Goal: Transaction & Acquisition: Purchase product/service

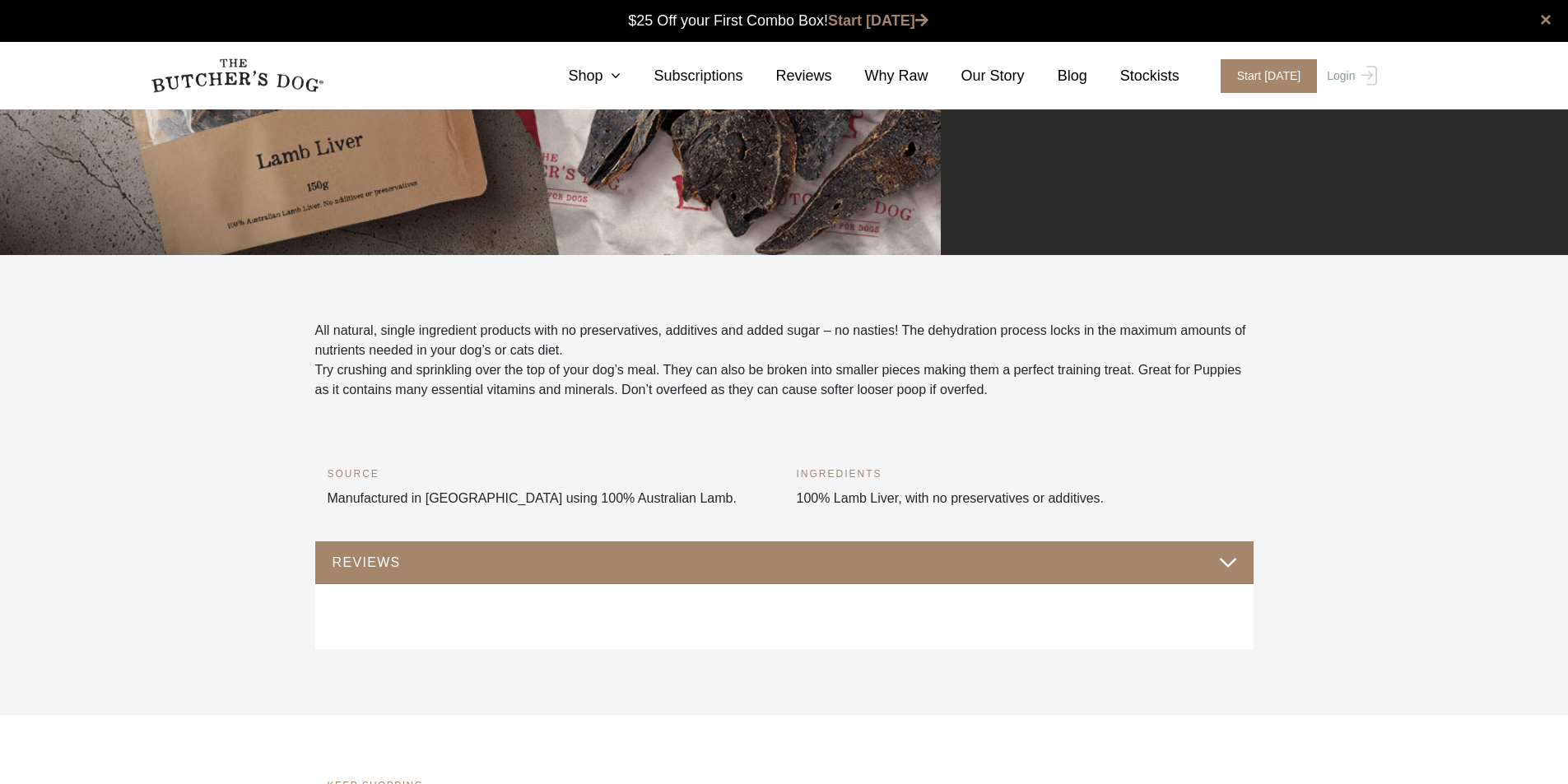
scroll to position [494, 0]
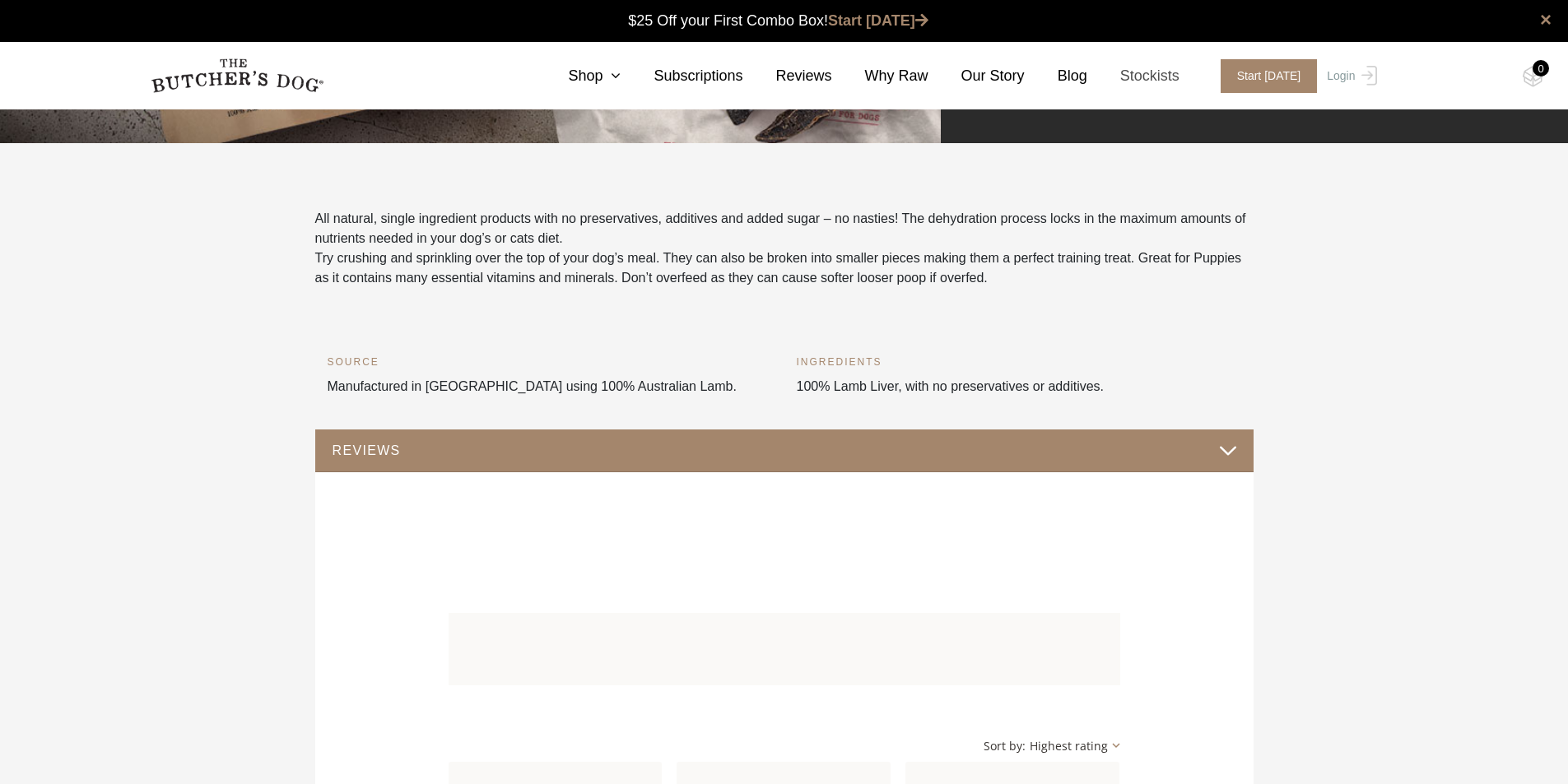
click at [1138, 74] on link "Stockists" at bounding box center [1133, 76] width 92 height 22
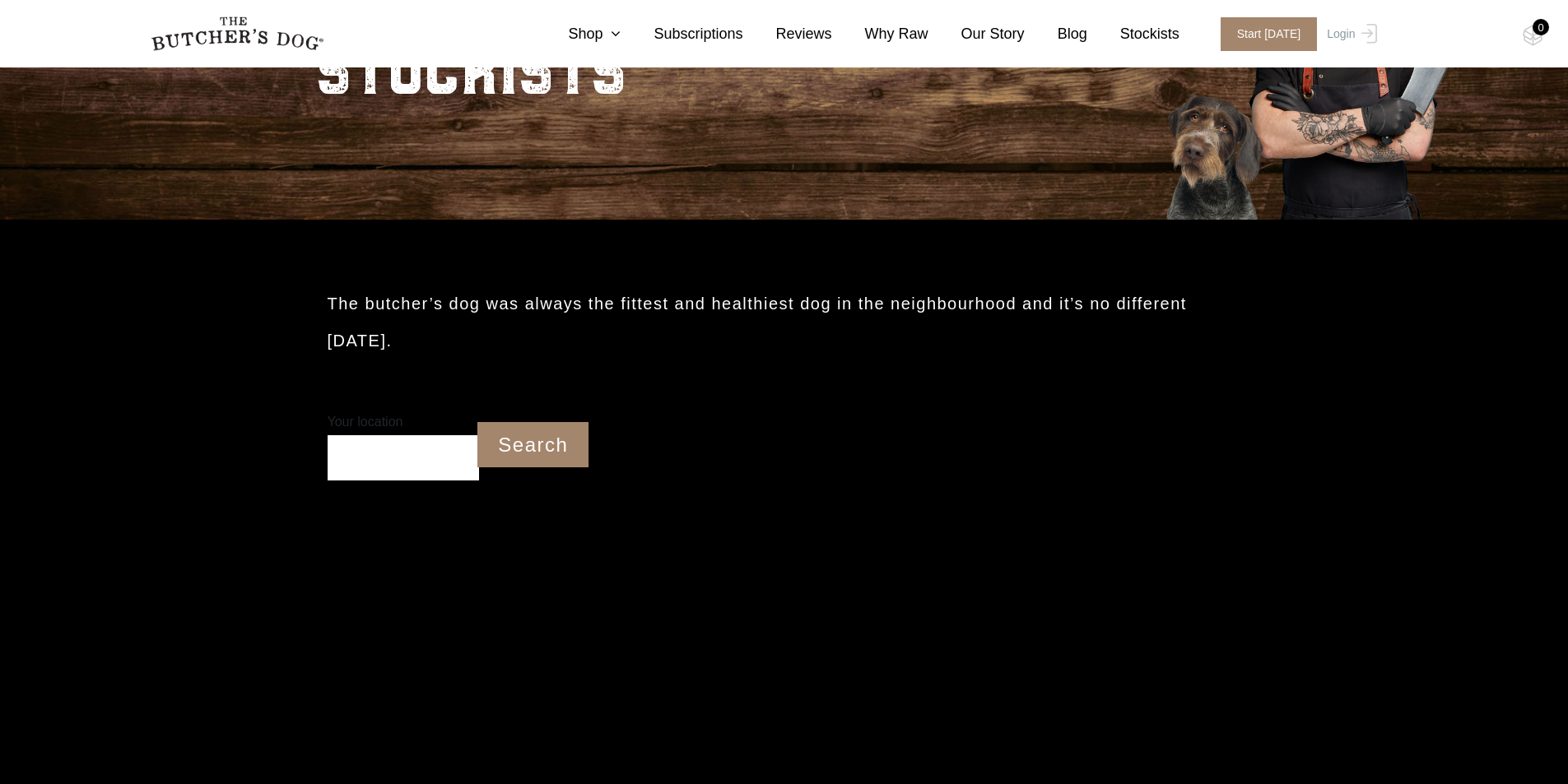
scroll to position [247, 0]
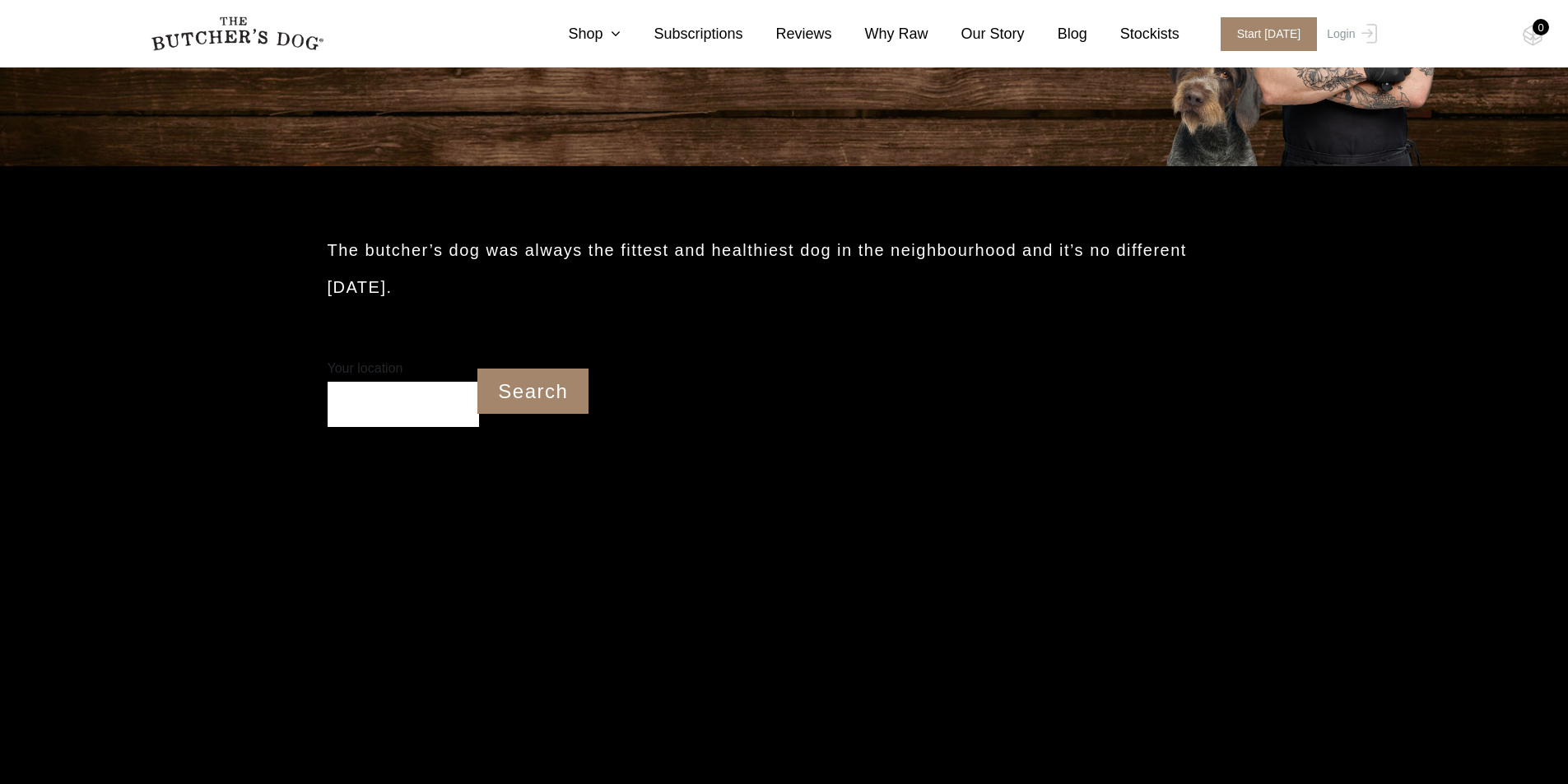
click at [404, 403] on input "Your location" at bounding box center [403, 404] width 153 height 45
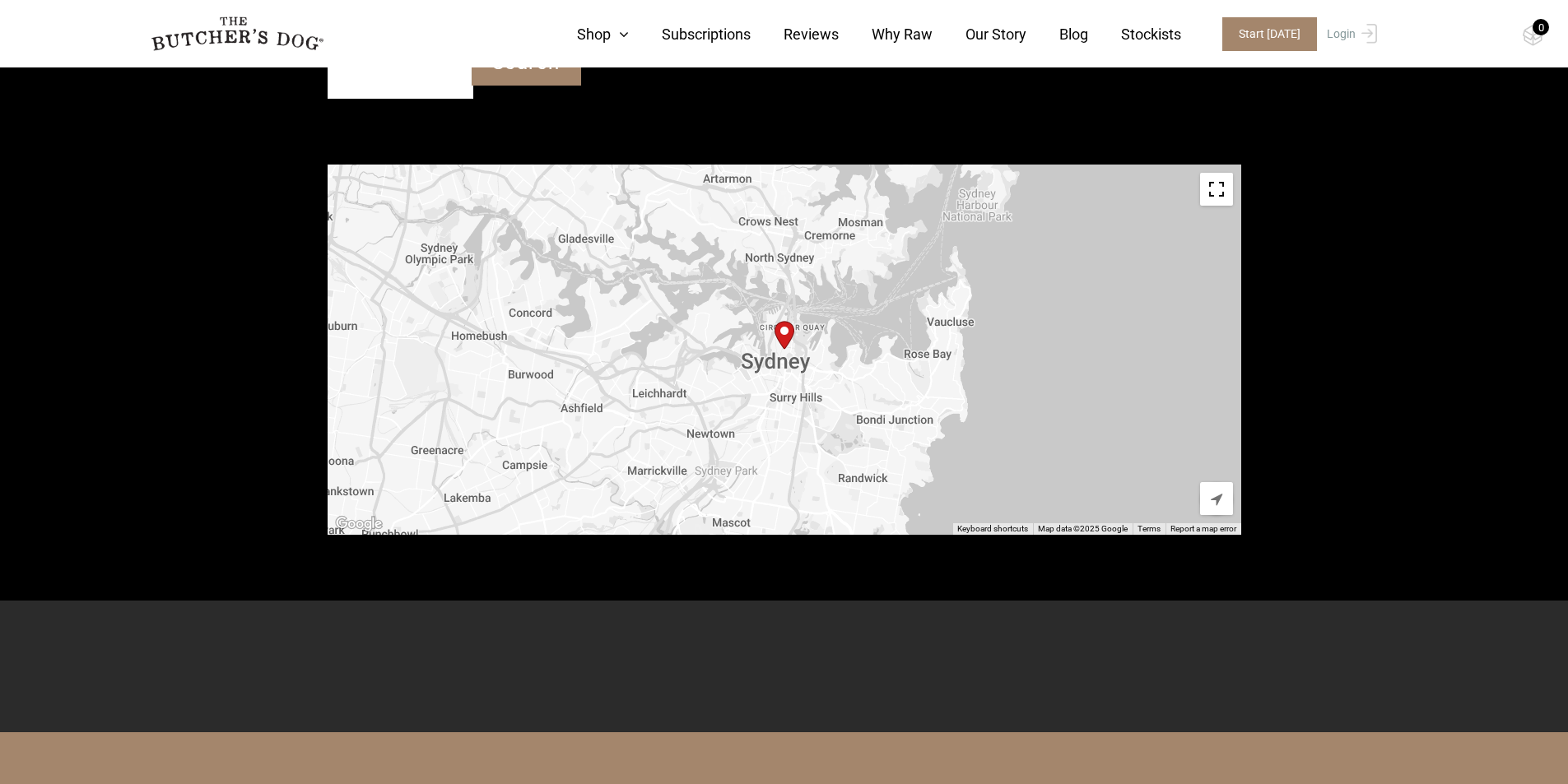
scroll to position [576, 0]
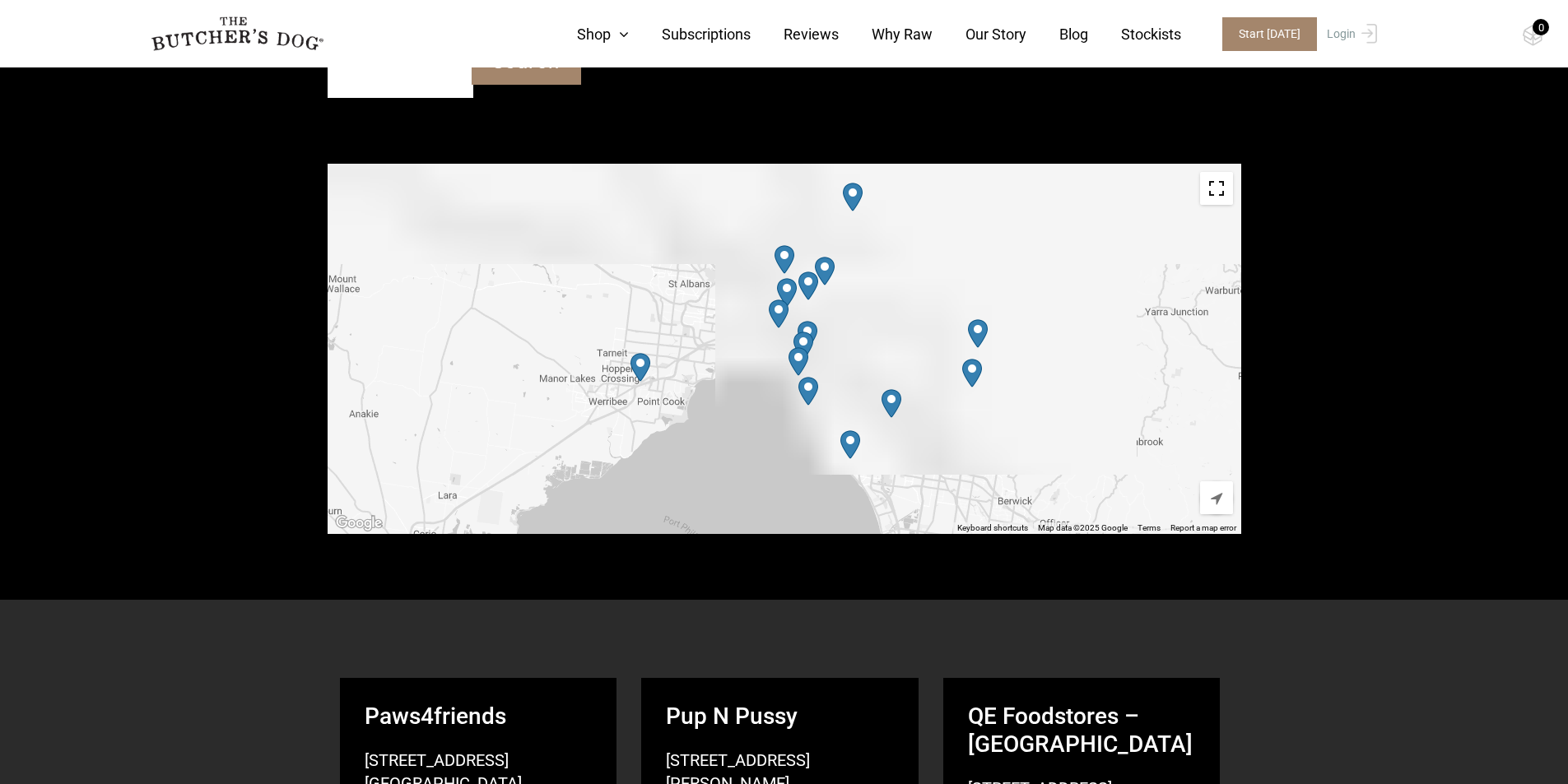
drag, startPoint x: 731, startPoint y: 274, endPoint x: 759, endPoint y: 414, distance: 142.8
click at [759, 414] on div "To navigate, press the arrow keys." at bounding box center [784, 348] width 914 height 370
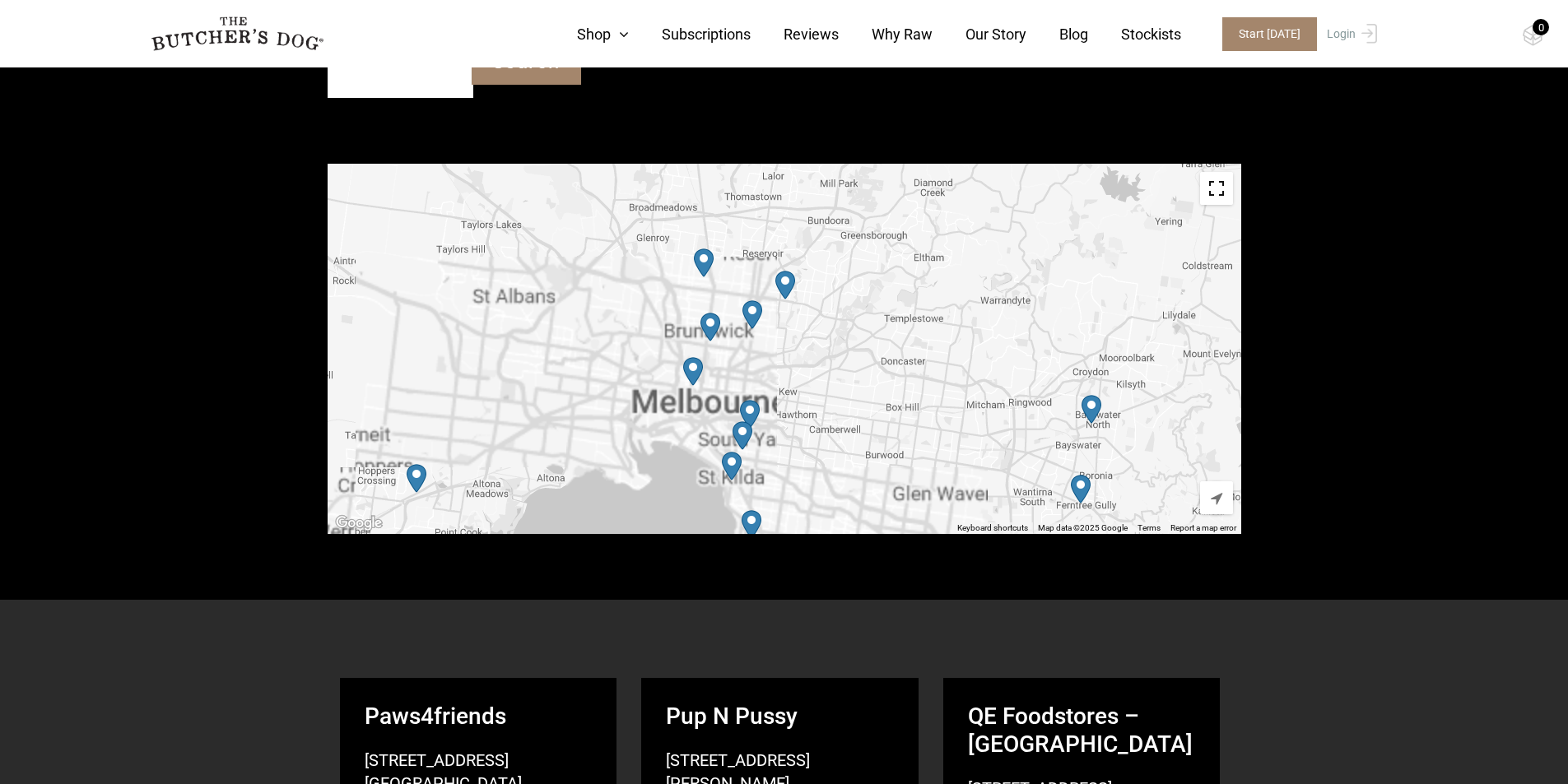
click at [785, 284] on img "Petbarn – Preston" at bounding box center [785, 285] width 19 height 29
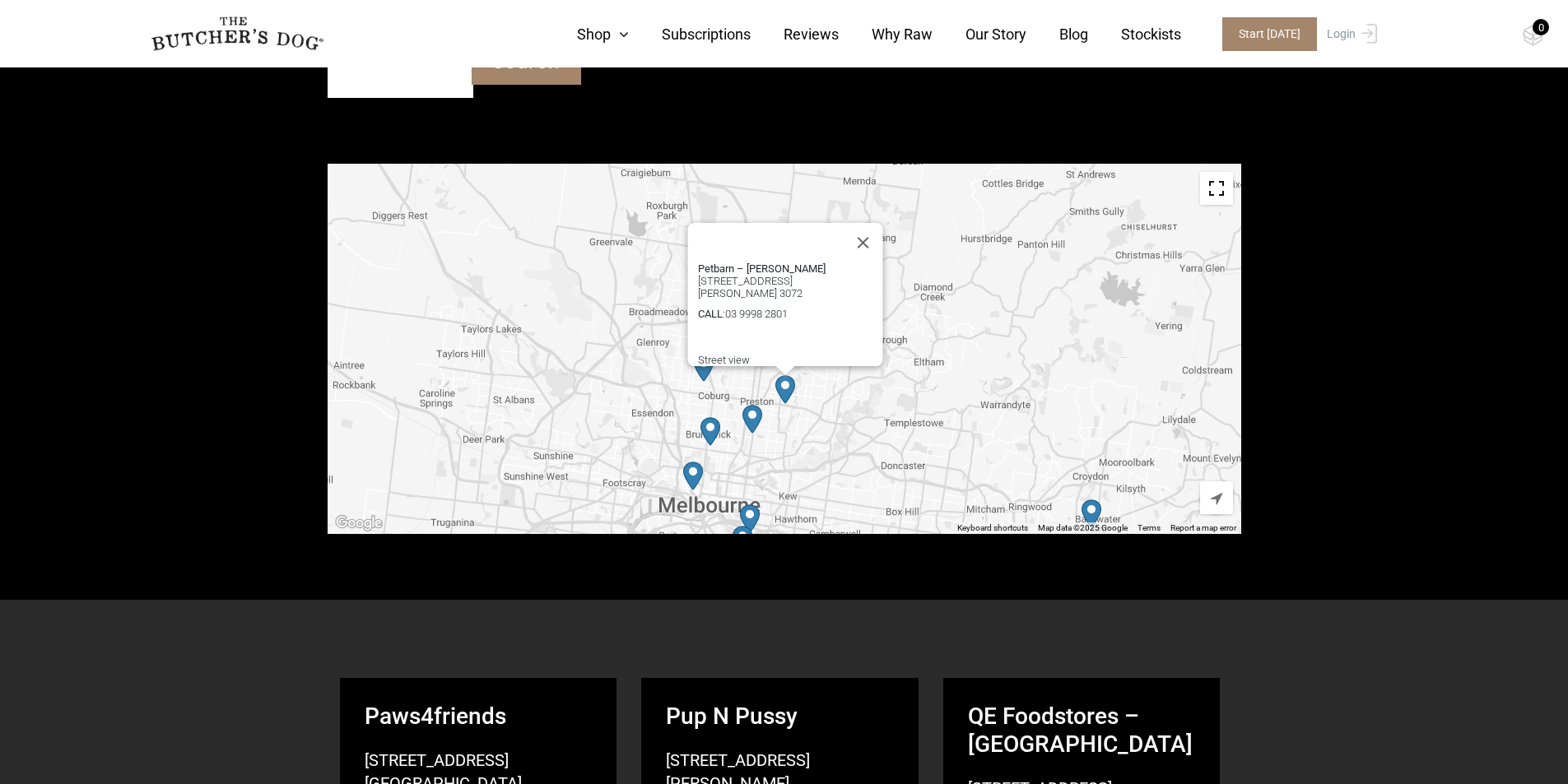
click at [702, 373] on img "Petbarn – Coburg" at bounding box center [703, 368] width 19 height 29
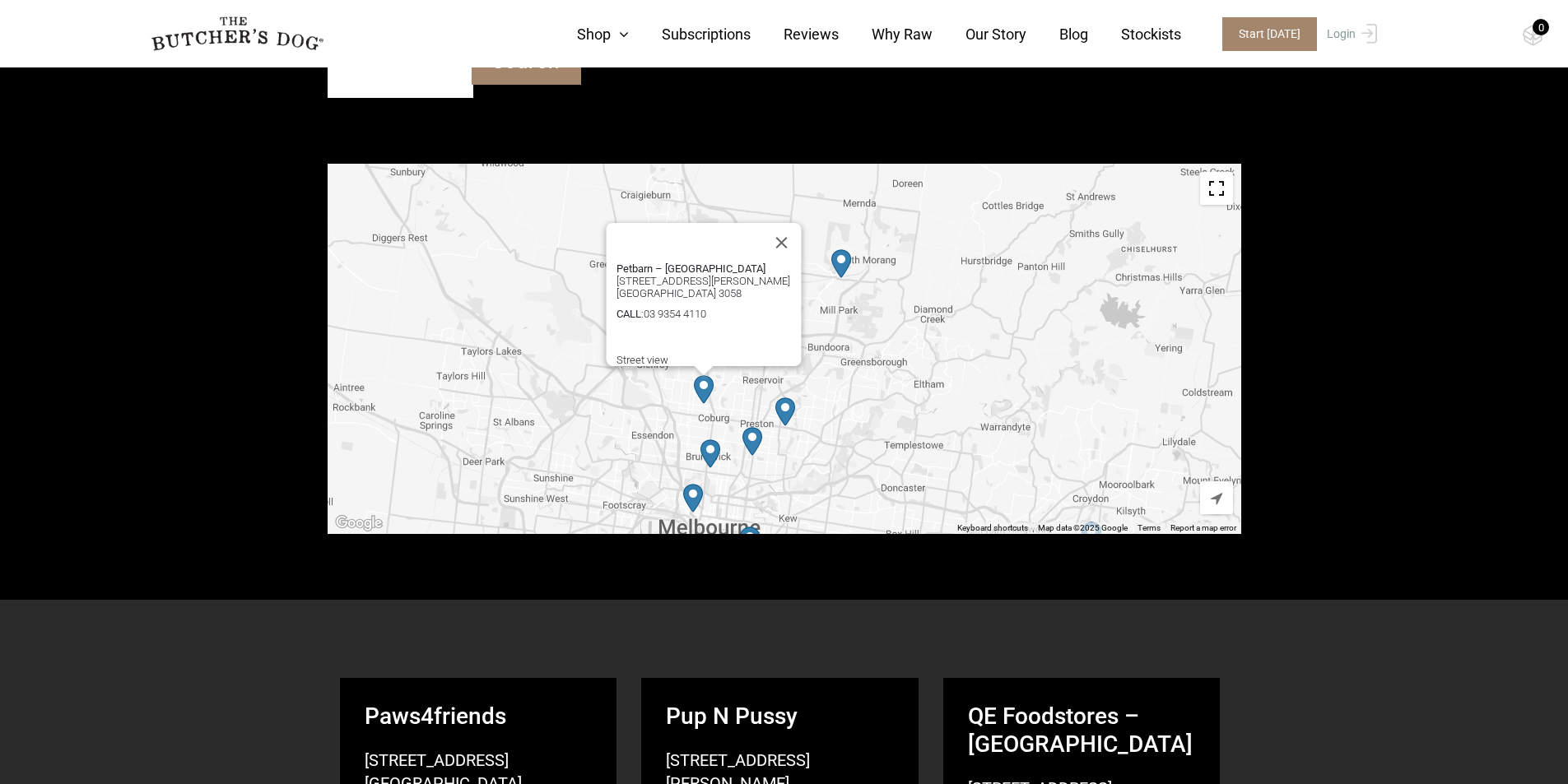
click at [842, 261] on img "Petbarn – South Morang" at bounding box center [841, 264] width 19 height 29
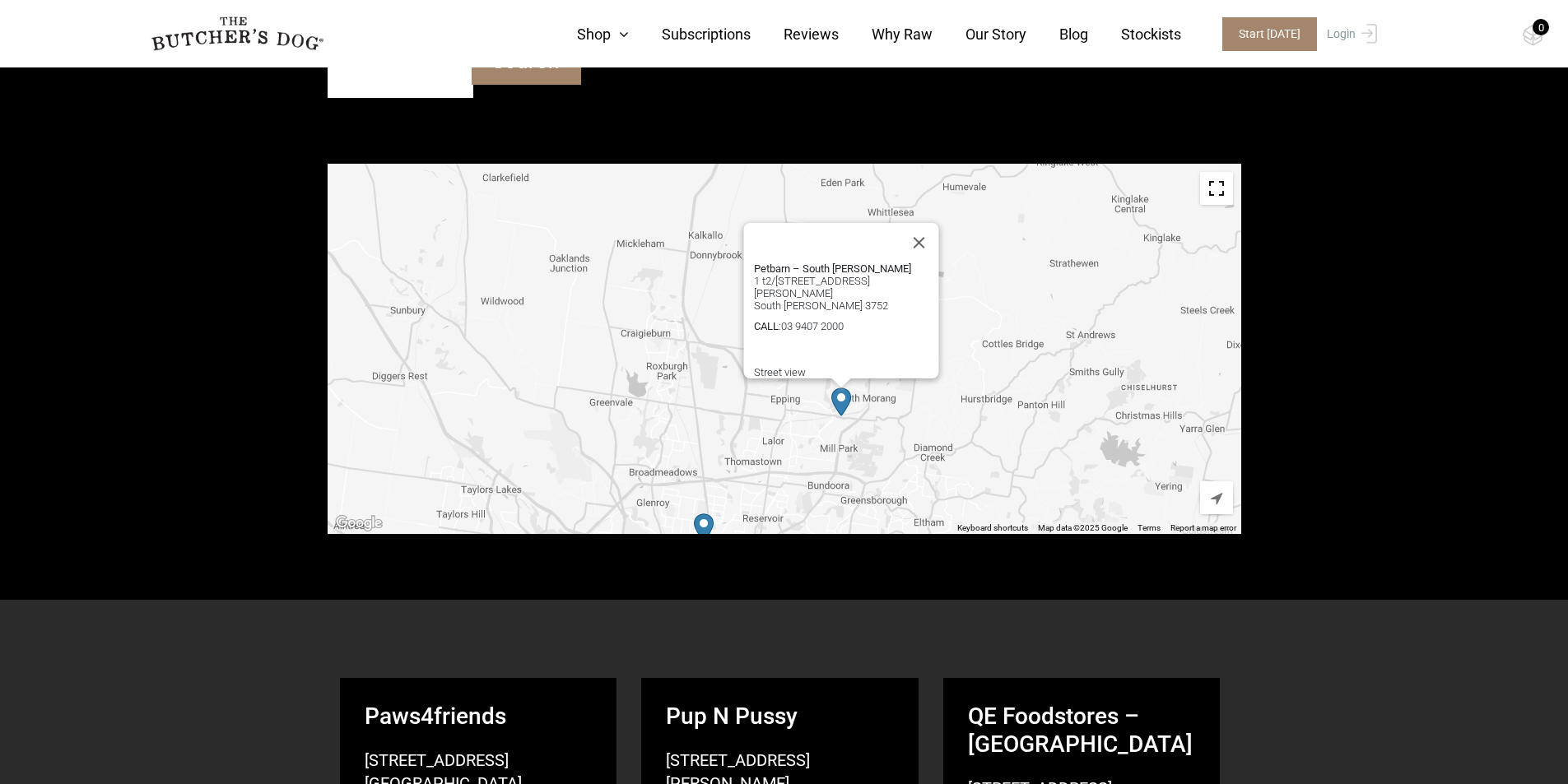
click at [609, 39] on link "Shop" at bounding box center [587, 34] width 85 height 22
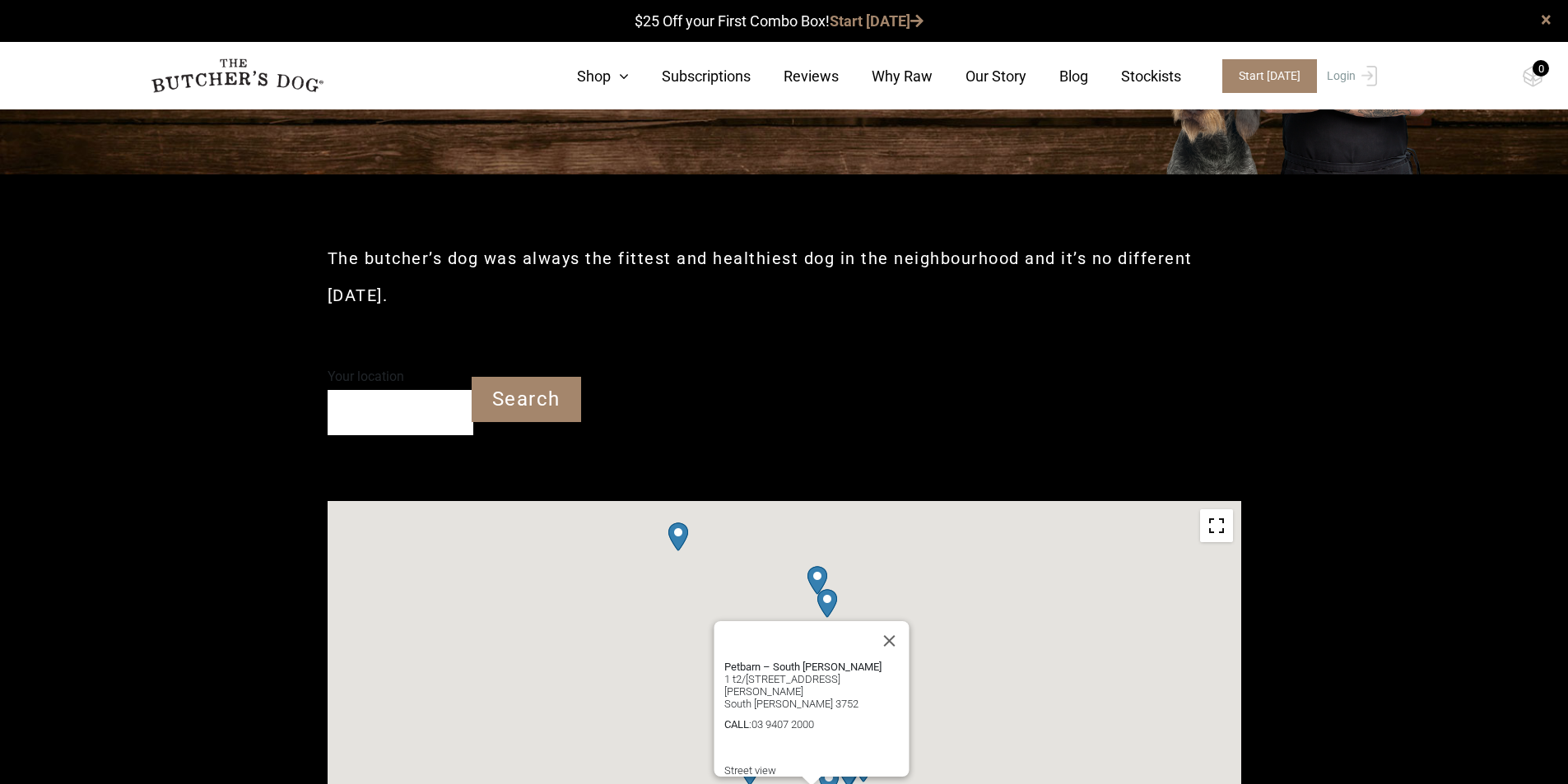
scroll to position [0, 0]
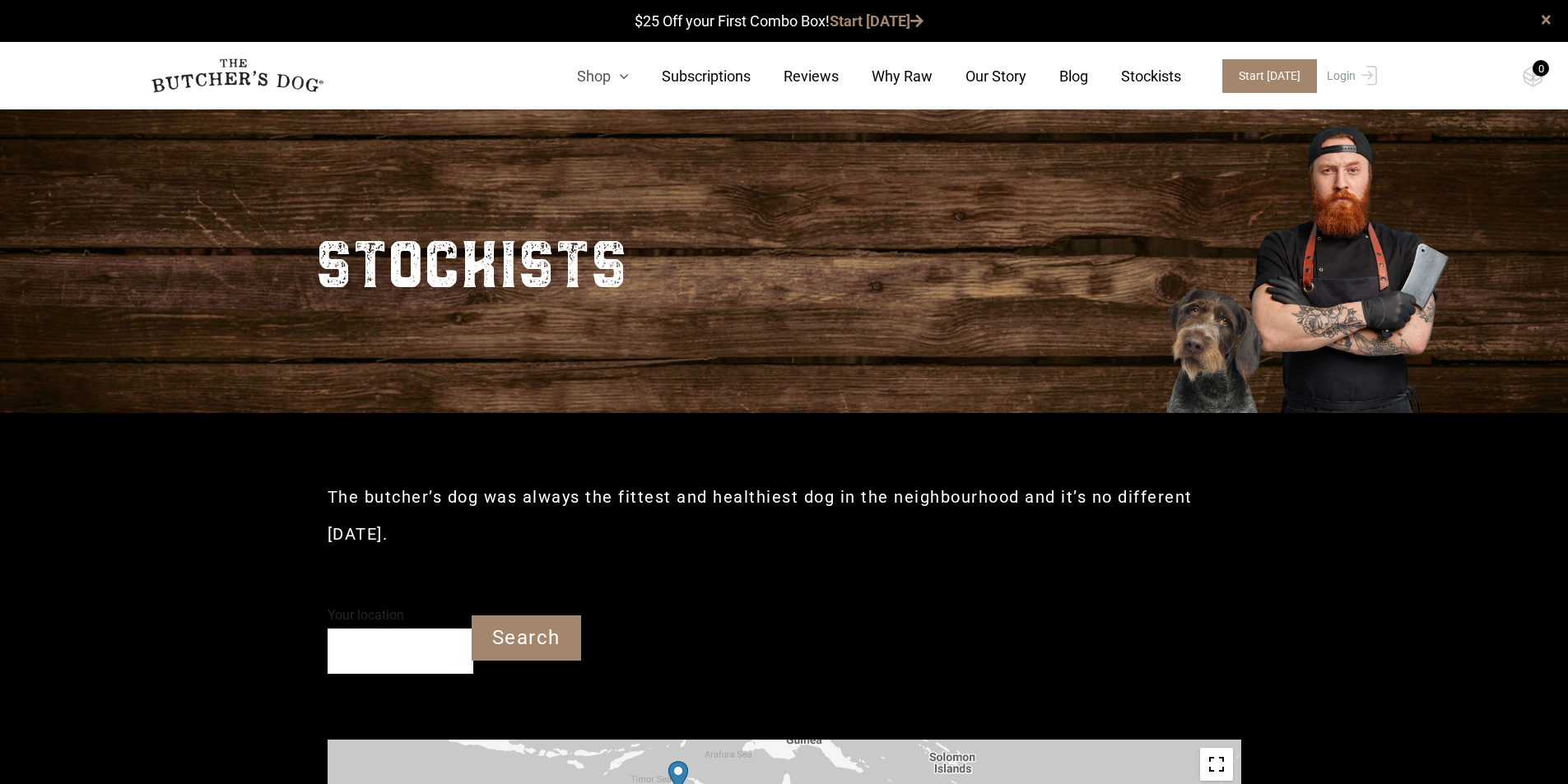
click at [618, 81] on link "Shop" at bounding box center [587, 76] width 85 height 22
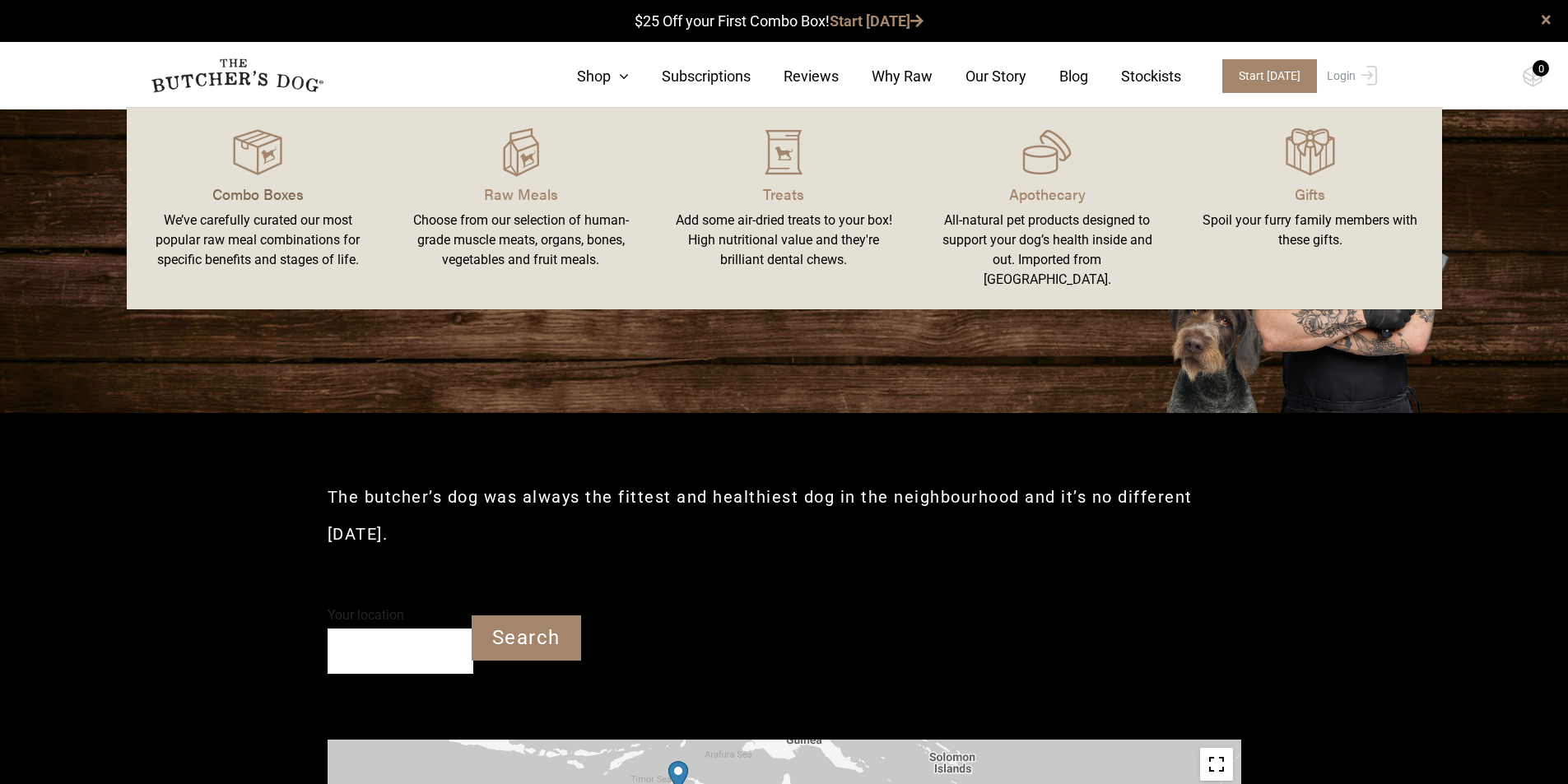
click at [255, 189] on p "Combo Boxes" at bounding box center [259, 194] width 224 height 22
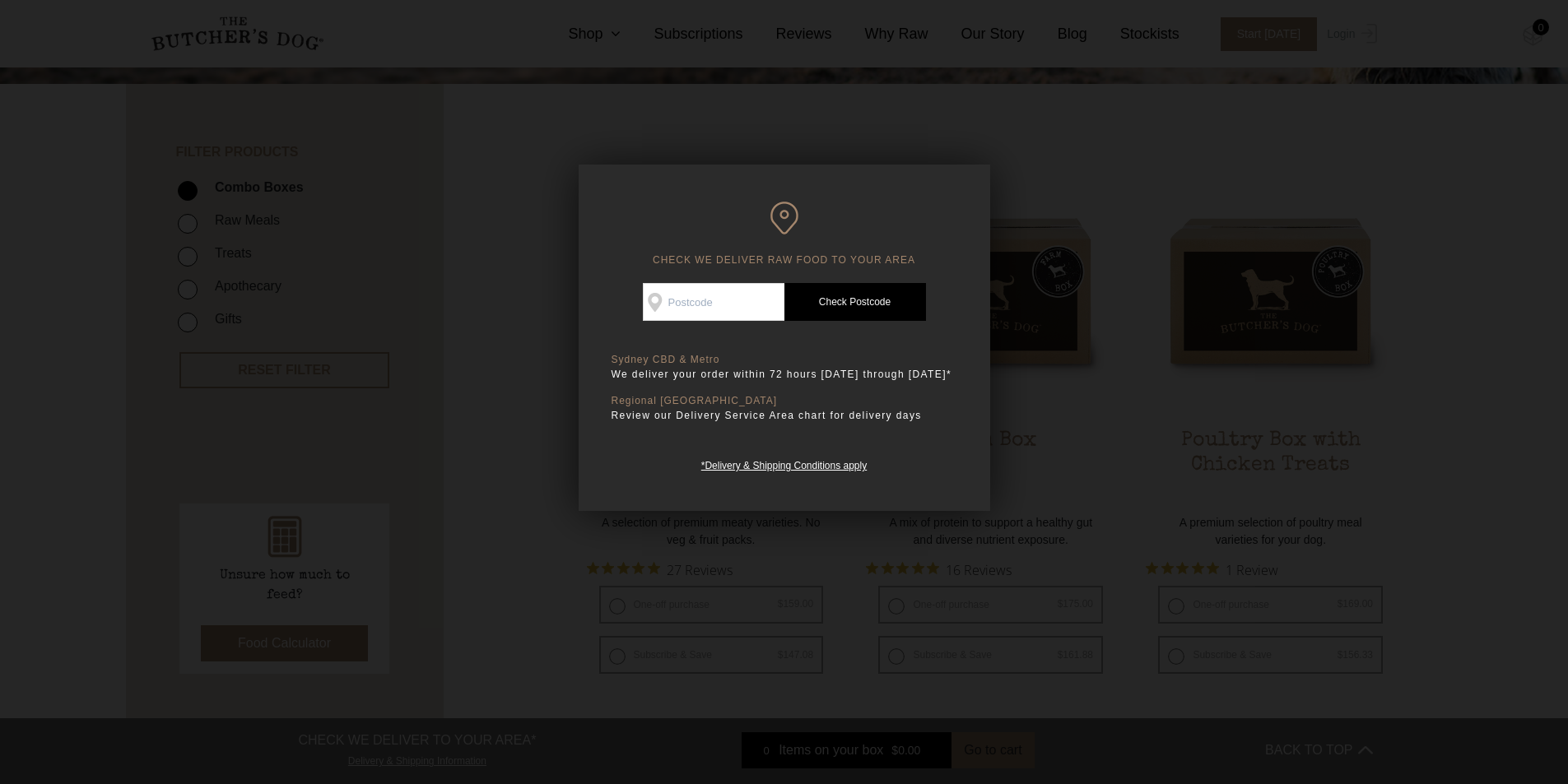
click at [1184, 228] on div at bounding box center [784, 392] width 1568 height 784
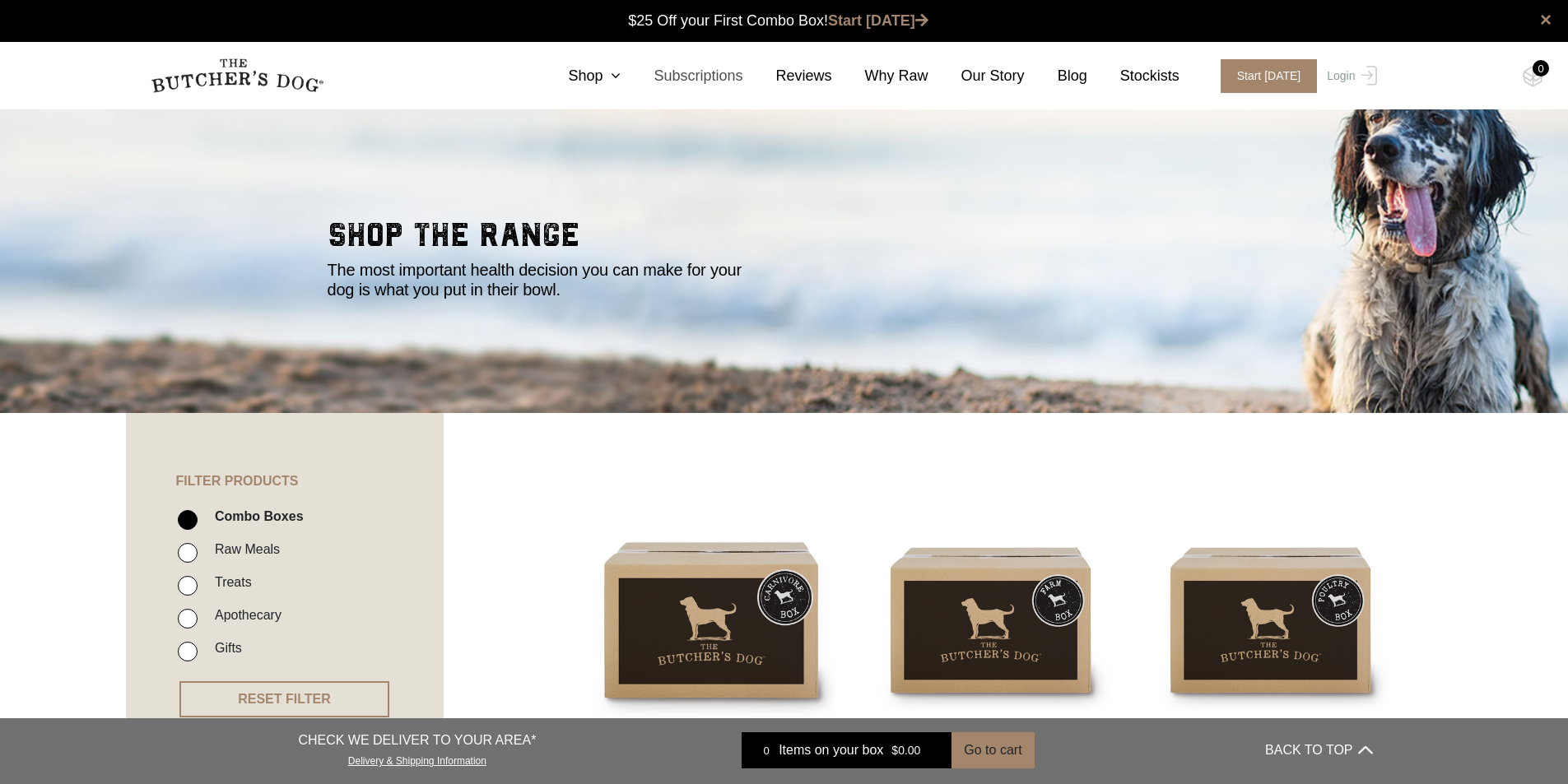
click at [644, 81] on link "Subscriptions" at bounding box center [681, 76] width 122 height 22
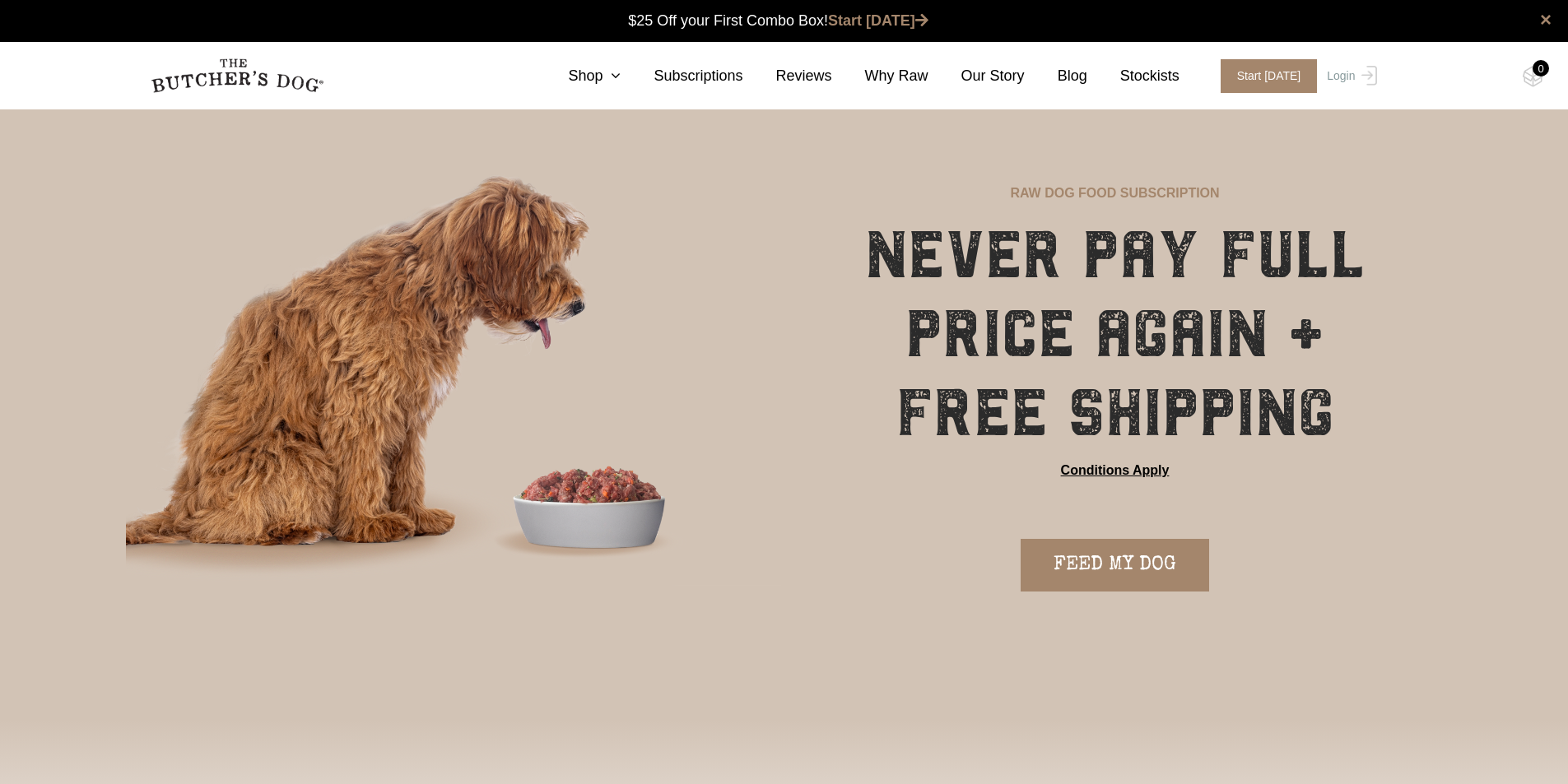
click at [620, 76] on icon at bounding box center [611, 75] width 18 height 14
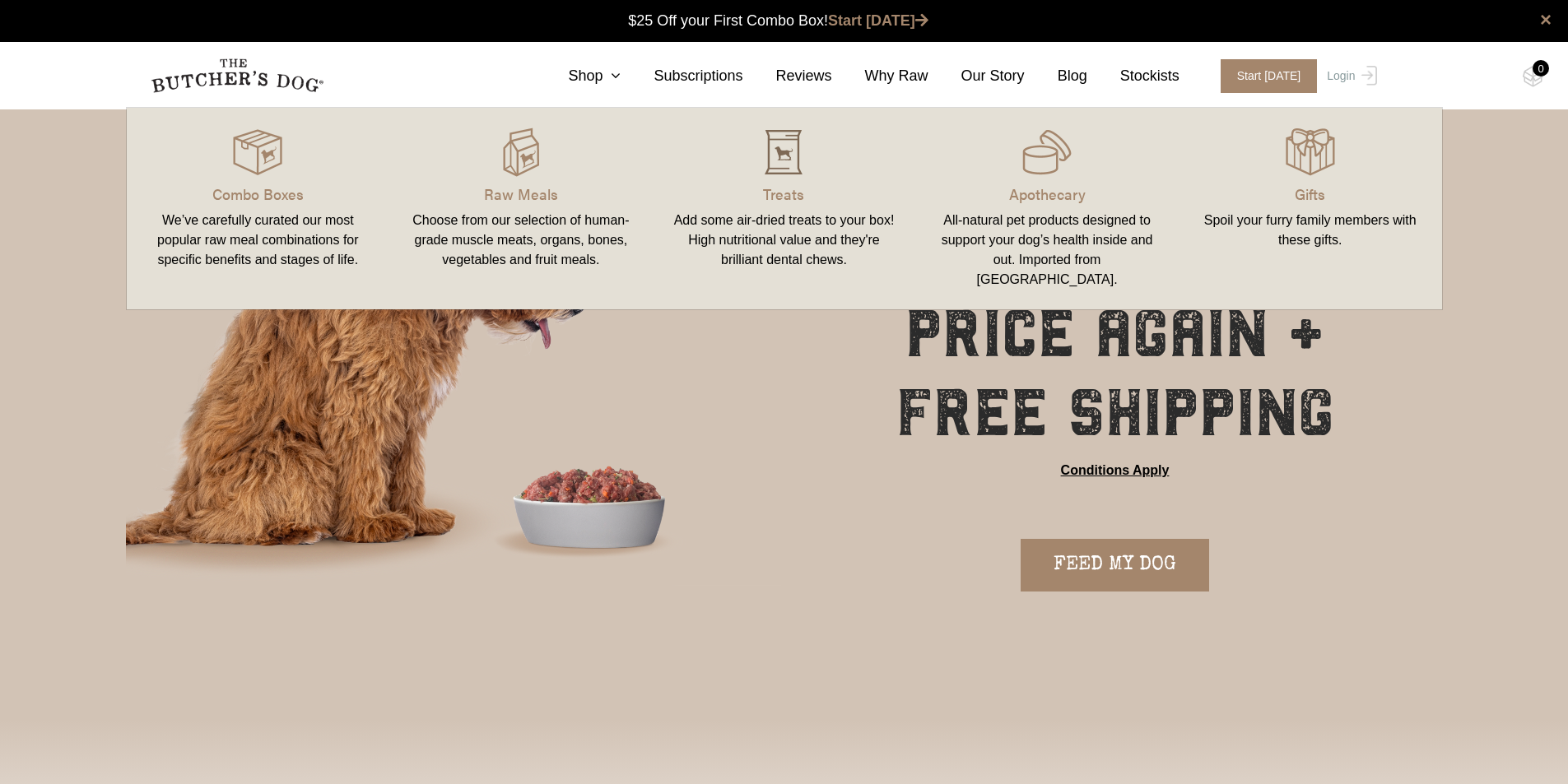
click at [782, 158] on img at bounding box center [783, 152] width 49 height 49
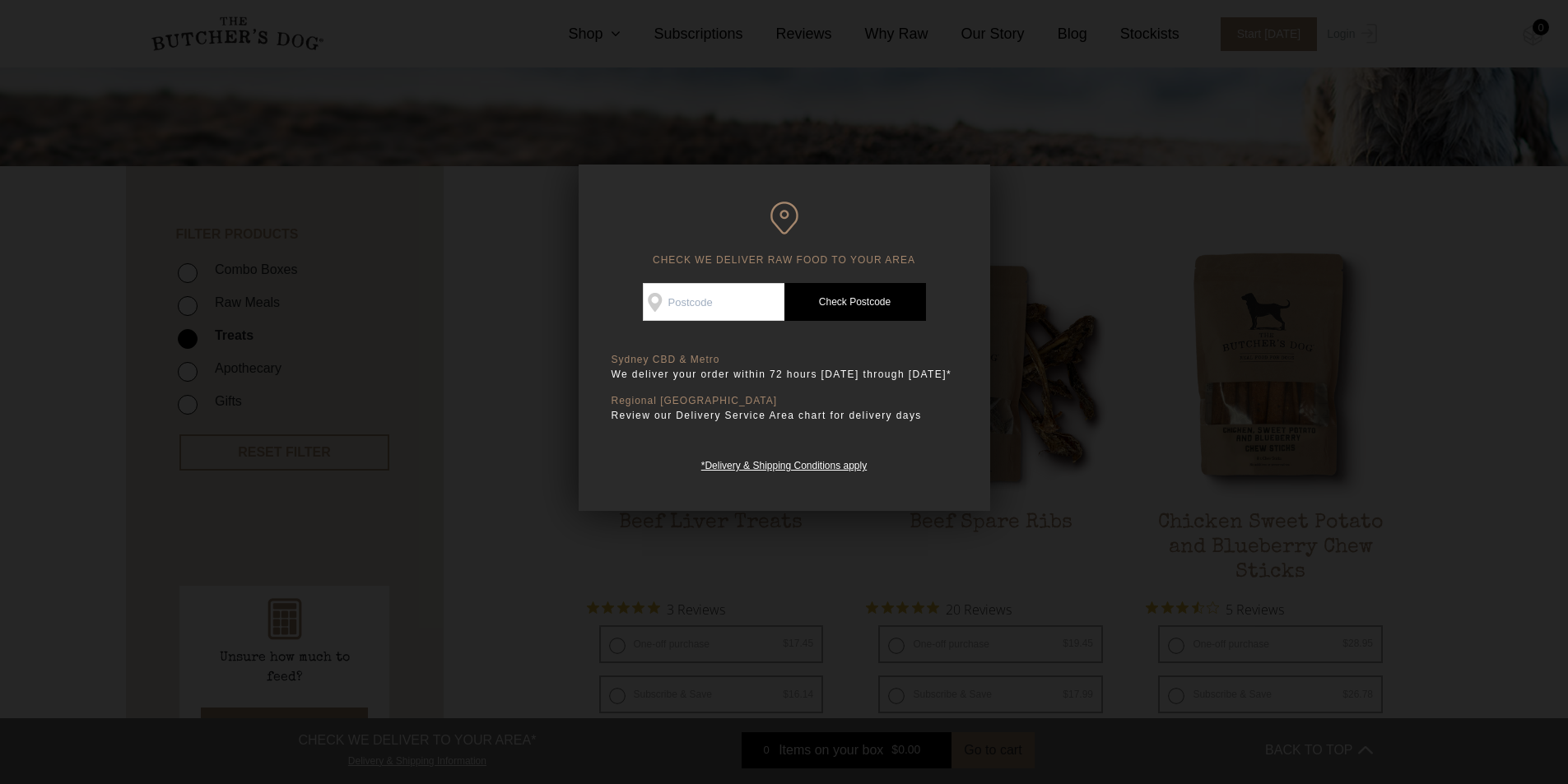
click at [1101, 248] on div at bounding box center [784, 392] width 1568 height 784
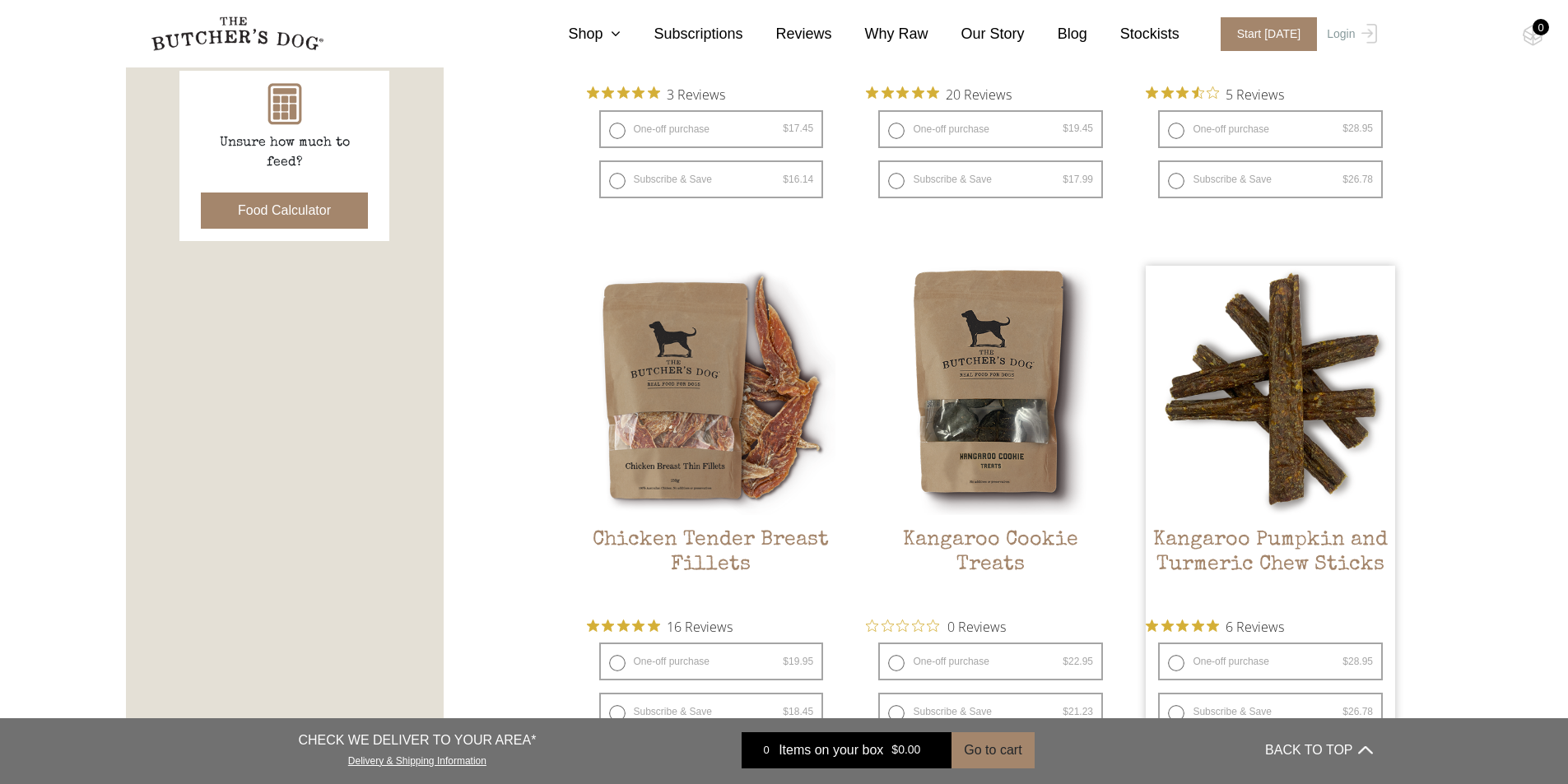
scroll to position [905, 0]
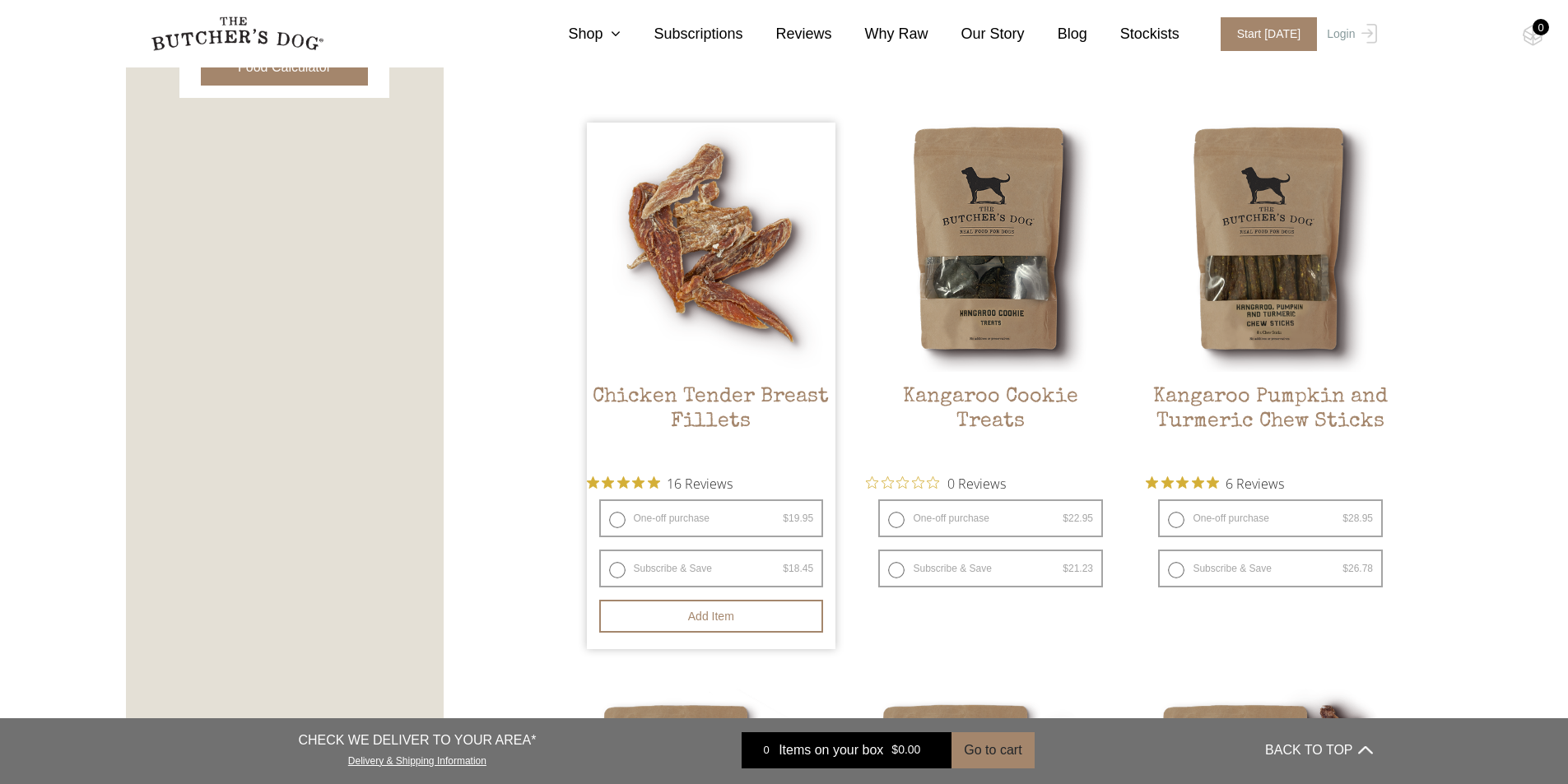
click at [676, 347] on img at bounding box center [711, 247] width 249 height 249
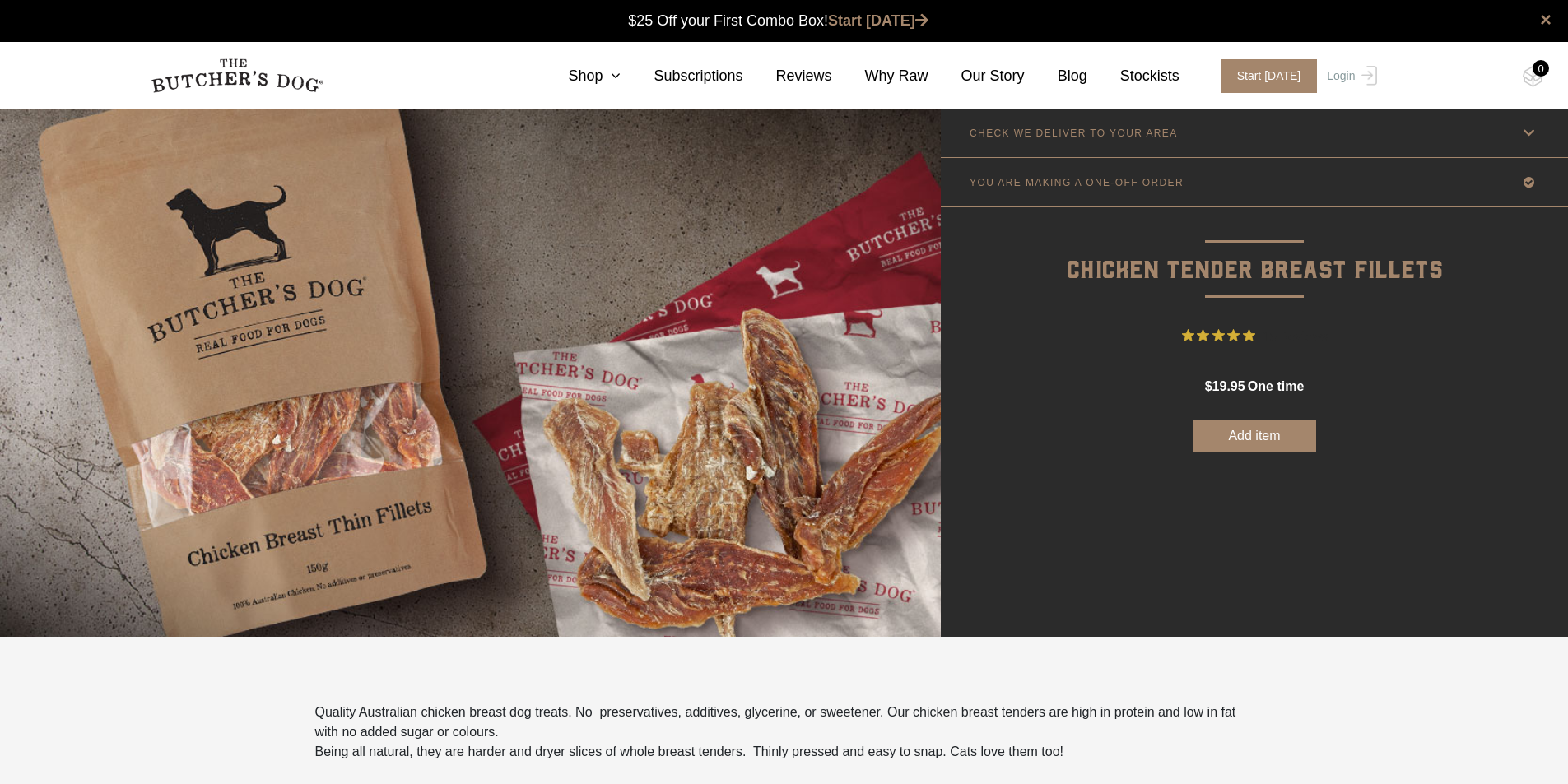
click at [1538, 134] on icon at bounding box center [1528, 133] width 20 height 20
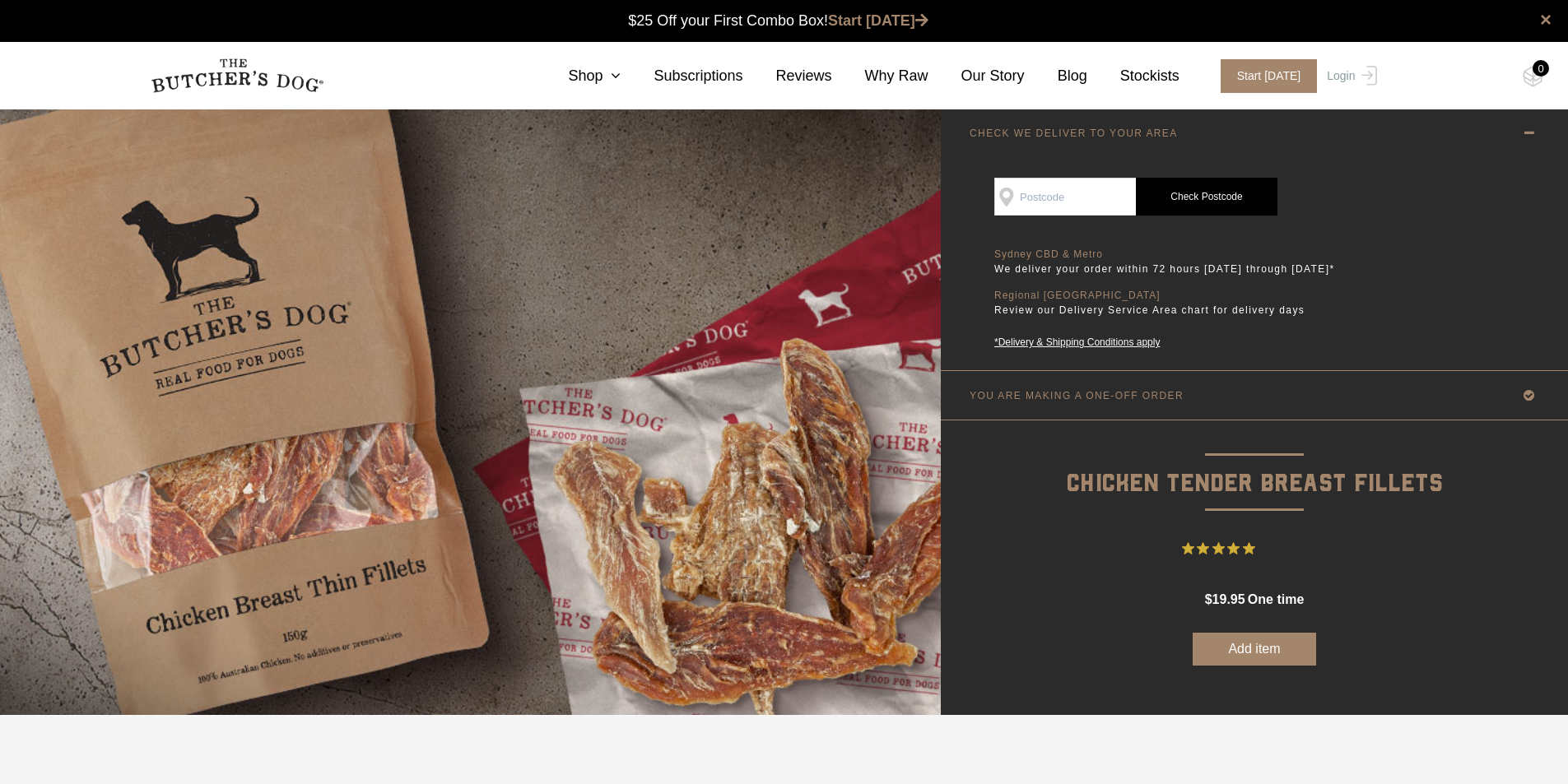
click at [1070, 204] on input "SEE IF WE DELIVER TO YOUR DOOR" at bounding box center [1065, 197] width 142 height 38
type input "3140"
click at [1197, 198] on link "Check Postcode" at bounding box center [1206, 197] width 142 height 38
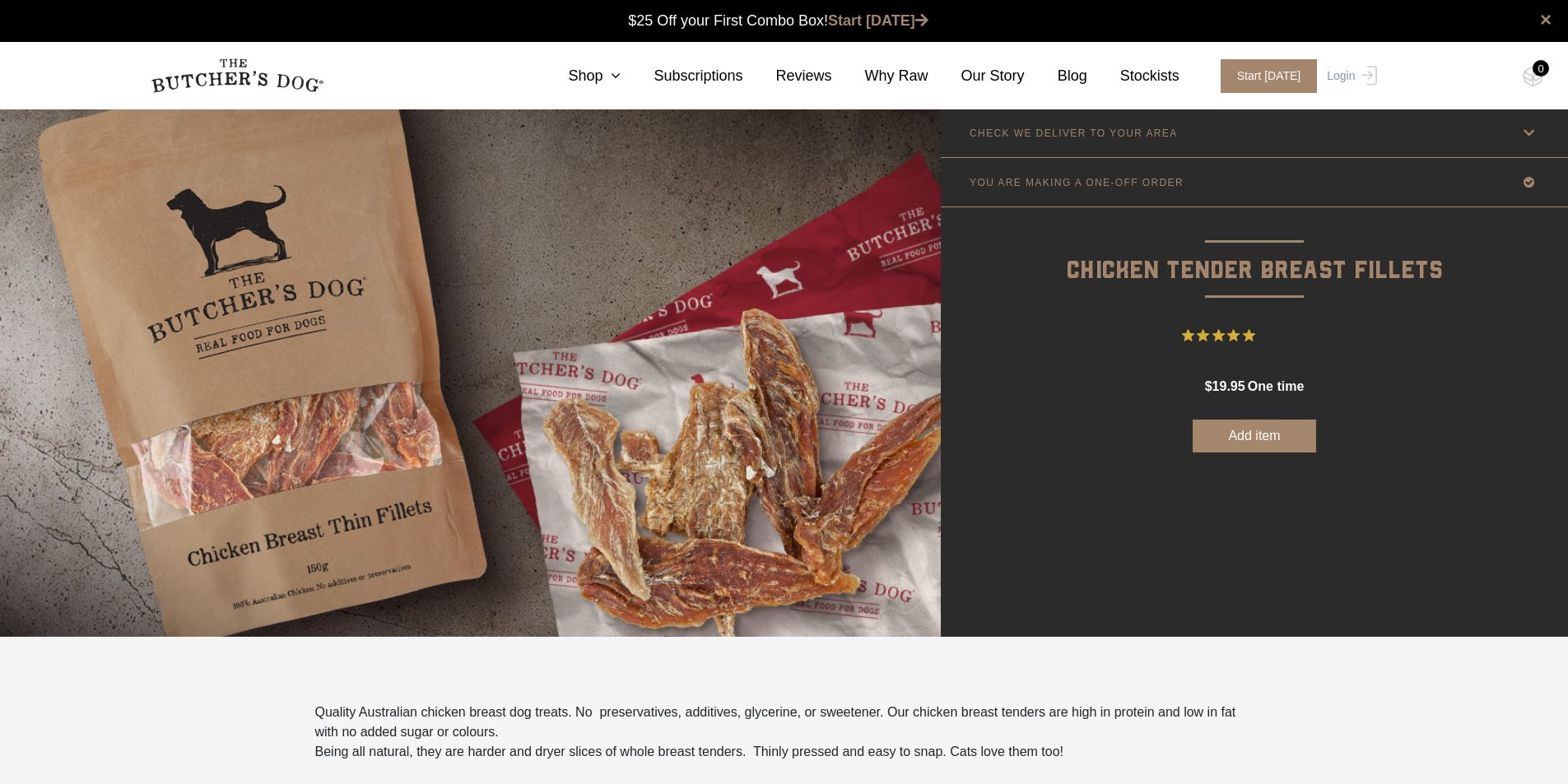
click at [1528, 136] on icon at bounding box center [1528, 133] width 20 height 20
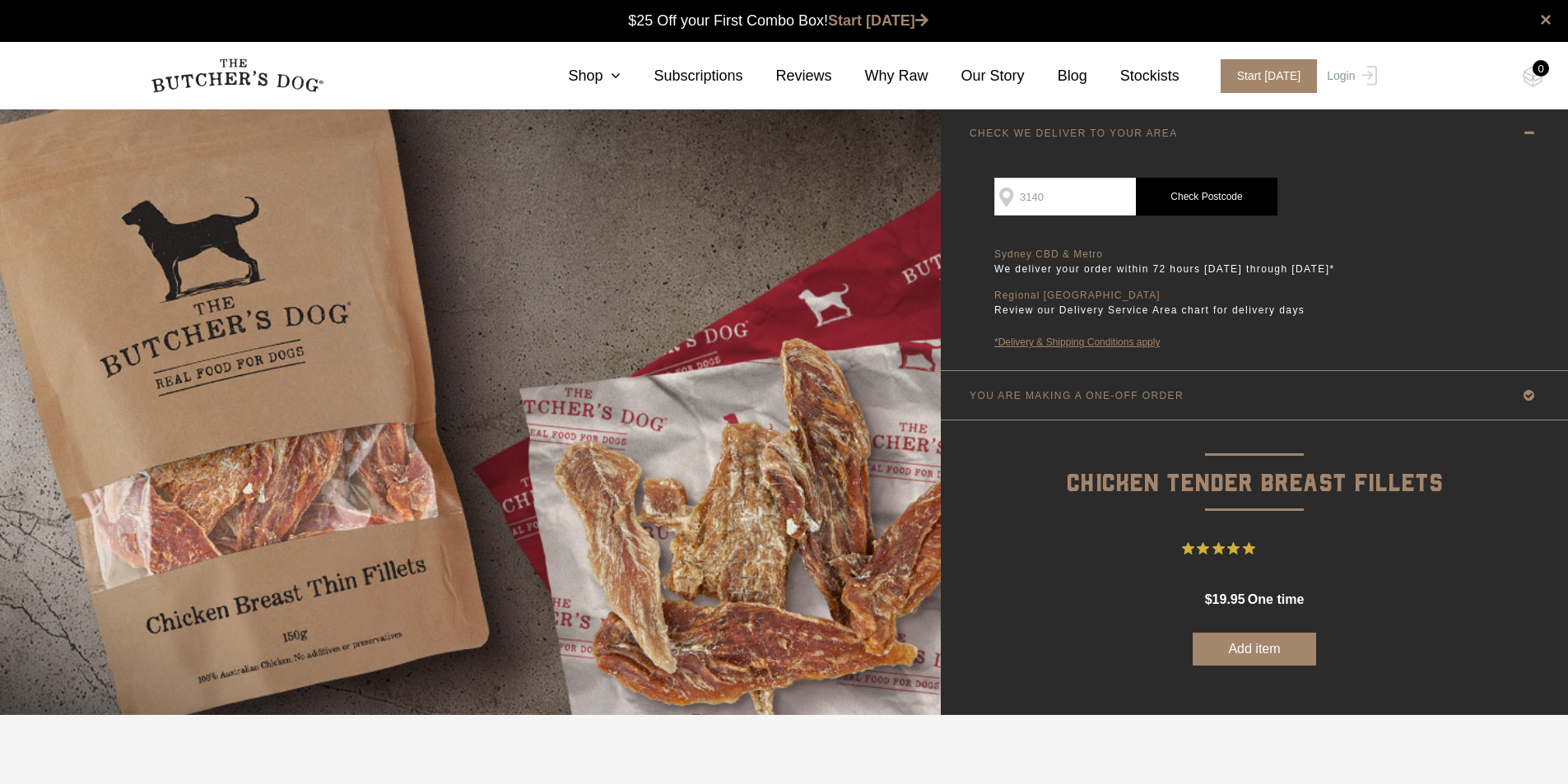
click at [1070, 342] on link "*Delivery & Shipping Conditions apply" at bounding box center [1167, 342] width 346 height 14
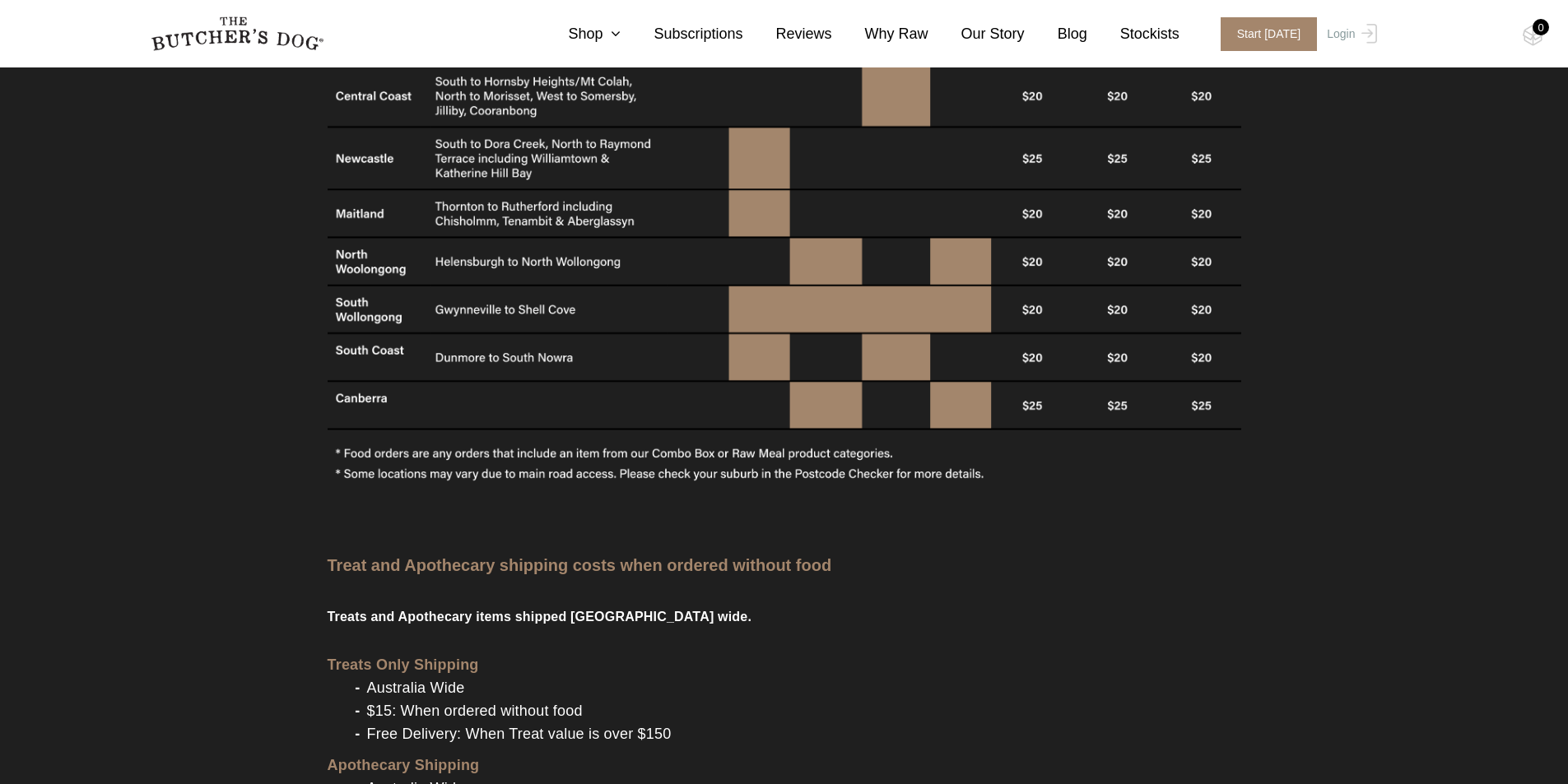
scroll to position [1810, 0]
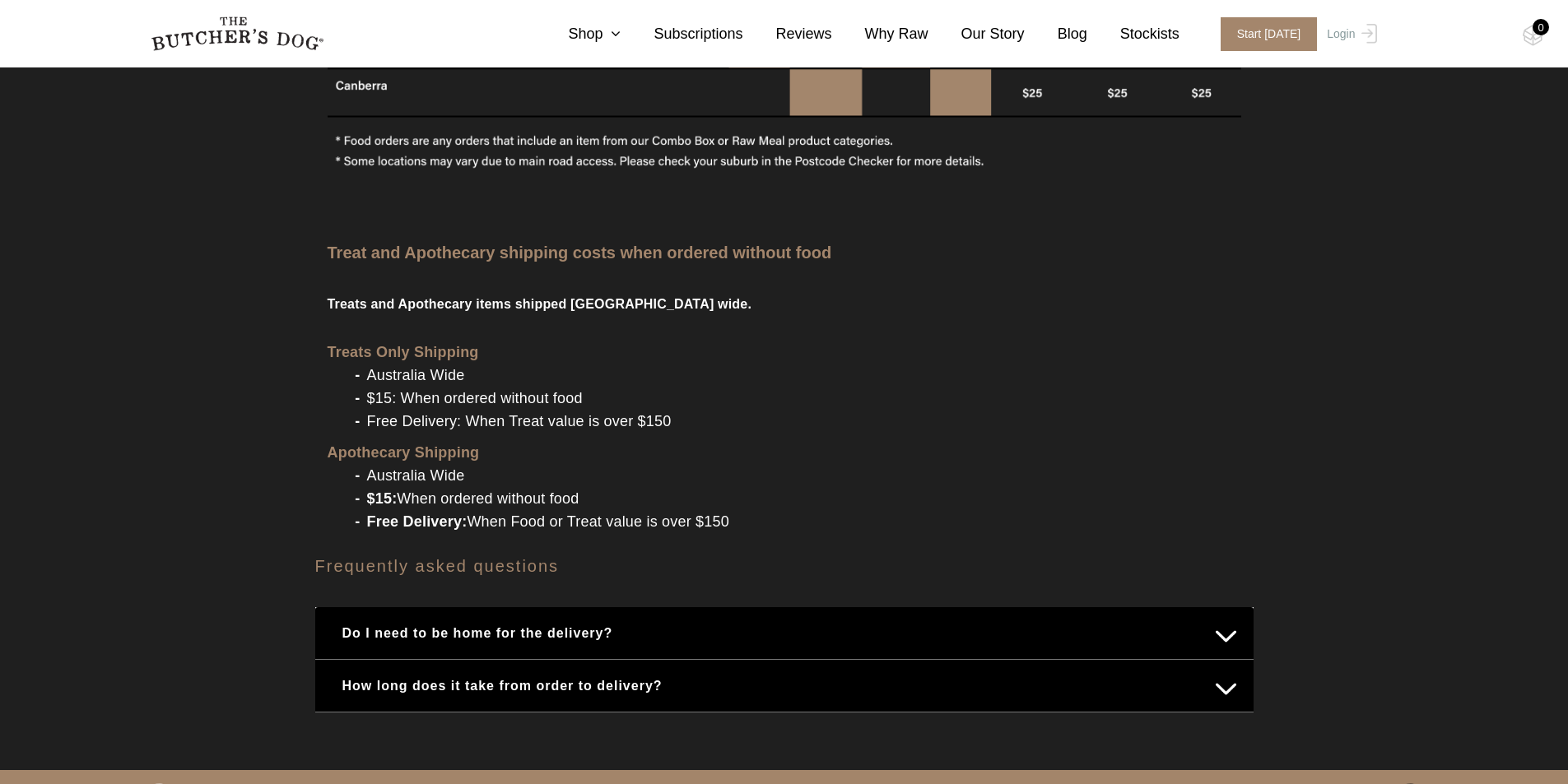
click at [592, 386] on li "$15: When ordered without food" at bounding box center [800, 398] width 881 height 23
drag, startPoint x: 410, startPoint y: 378, endPoint x: 588, endPoint y: 380, distance: 178.0
click at [588, 386] on li "$15: When ordered without food" at bounding box center [800, 398] width 881 height 23
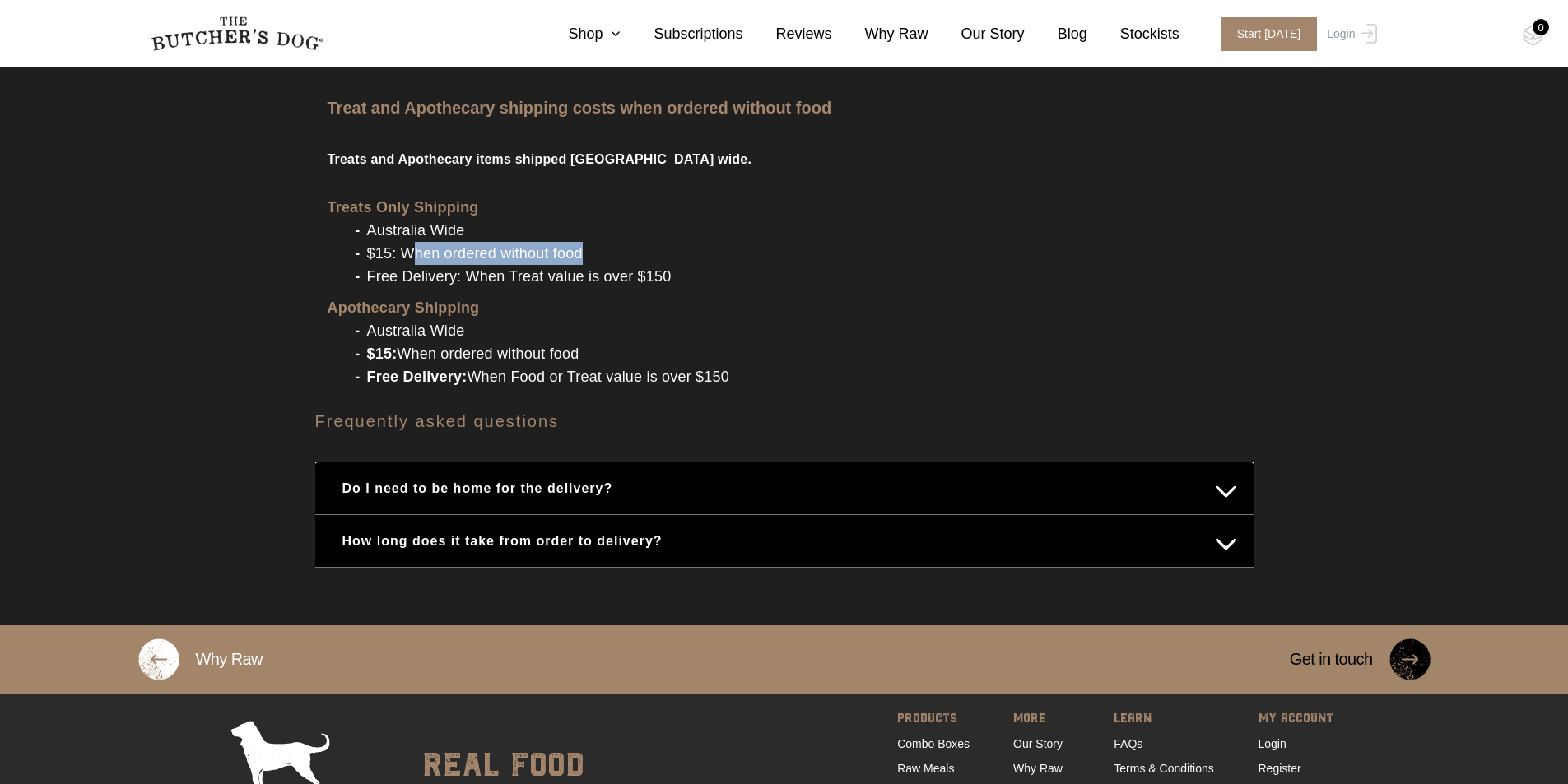
scroll to position [1975, 0]
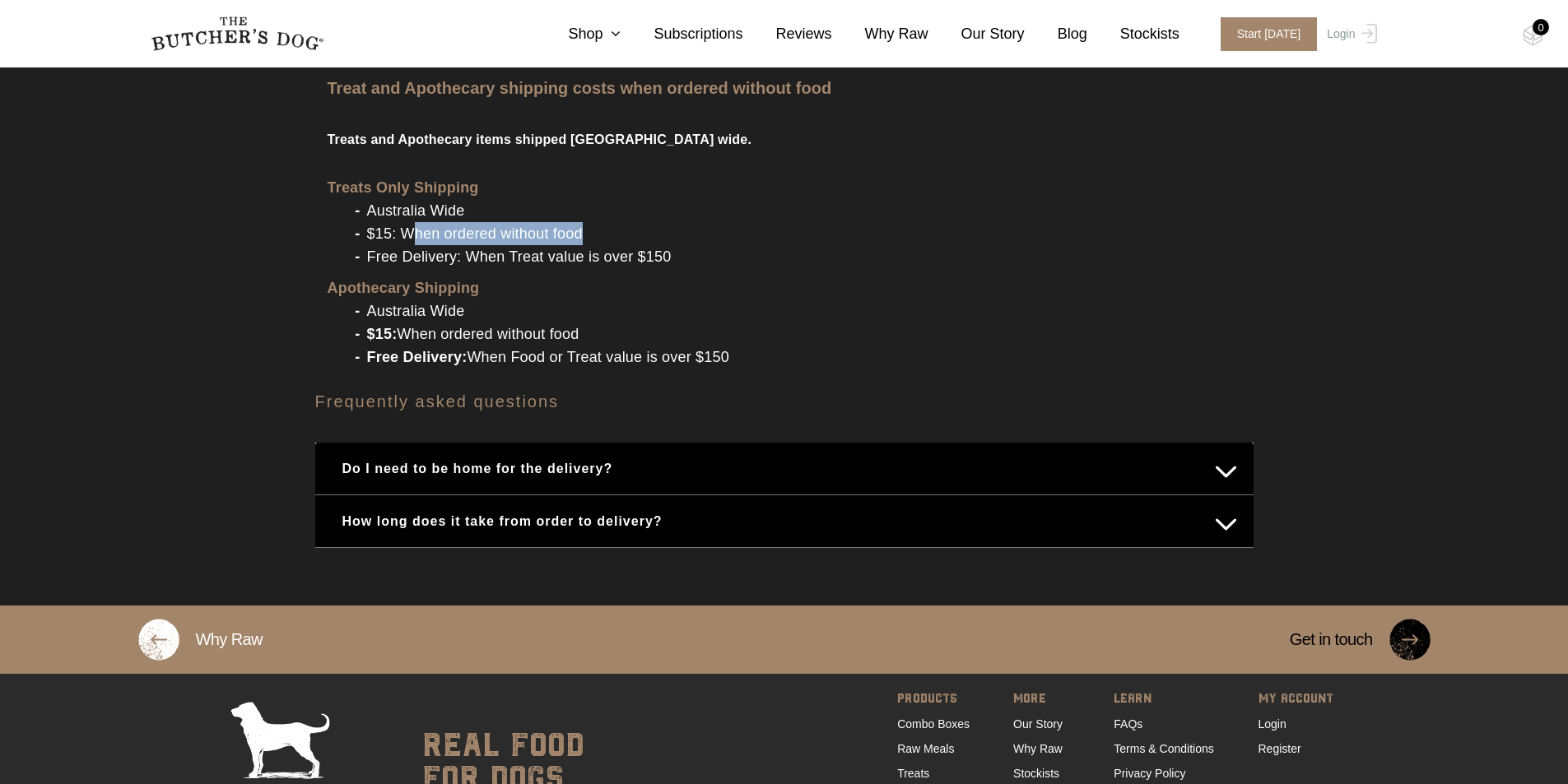
click at [1223, 453] on button "Do I need to be home for the delivery?" at bounding box center [784, 469] width 905 height 32
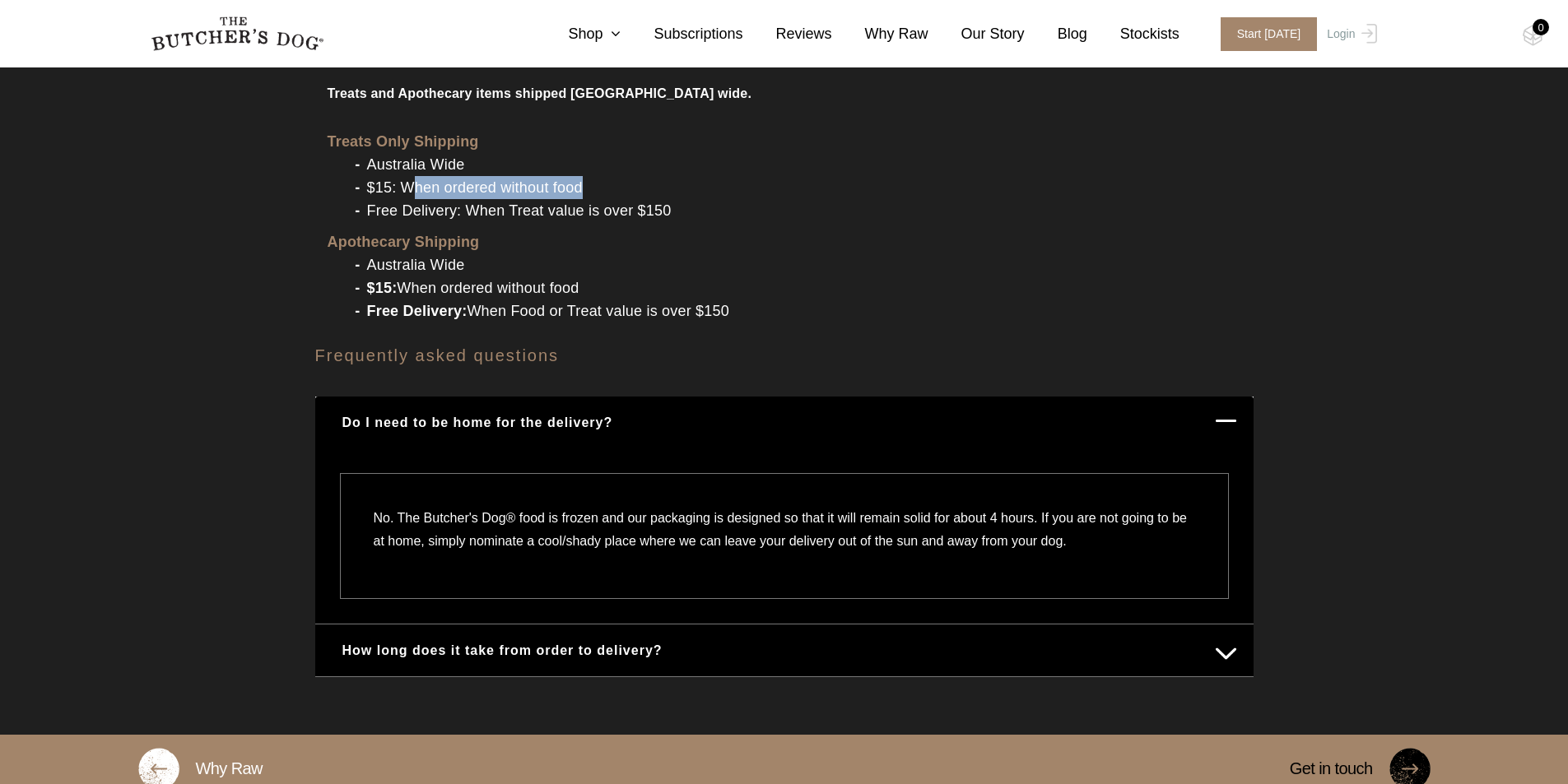
scroll to position [2057, 0]
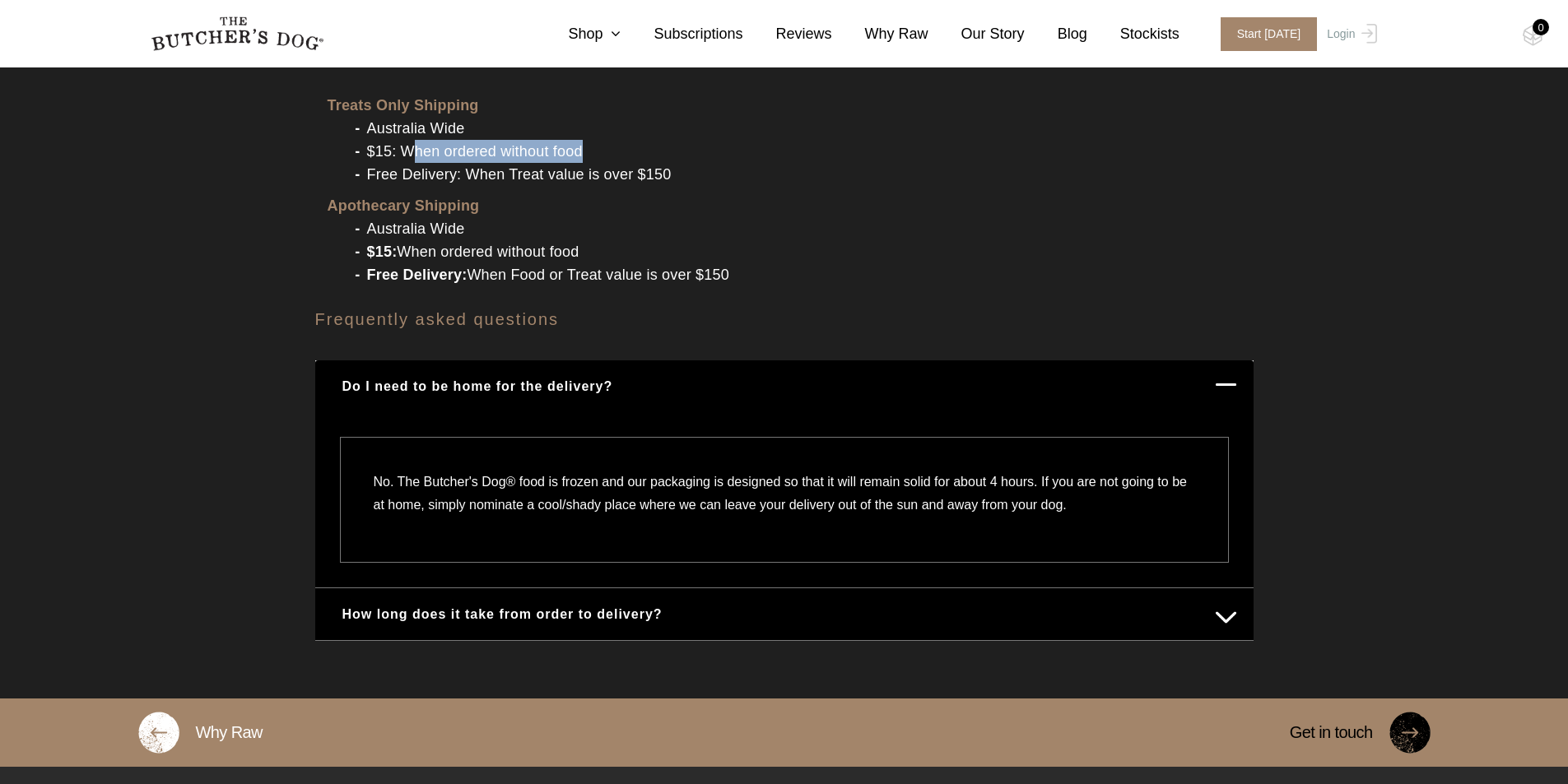
click at [1225, 600] on button "How long does it take from order to delivery?" at bounding box center [784, 614] width 905 height 32
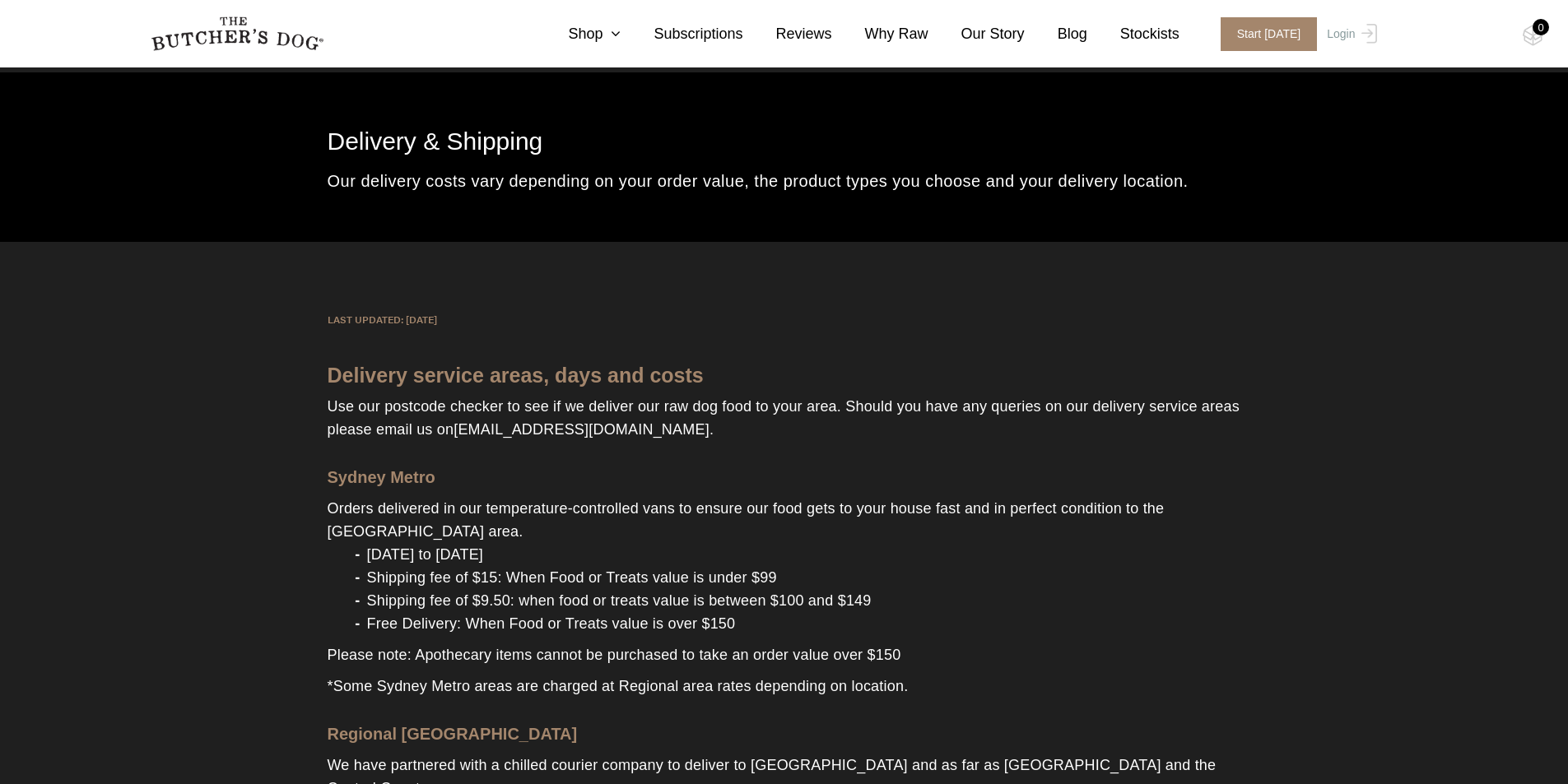
scroll to position [0, 0]
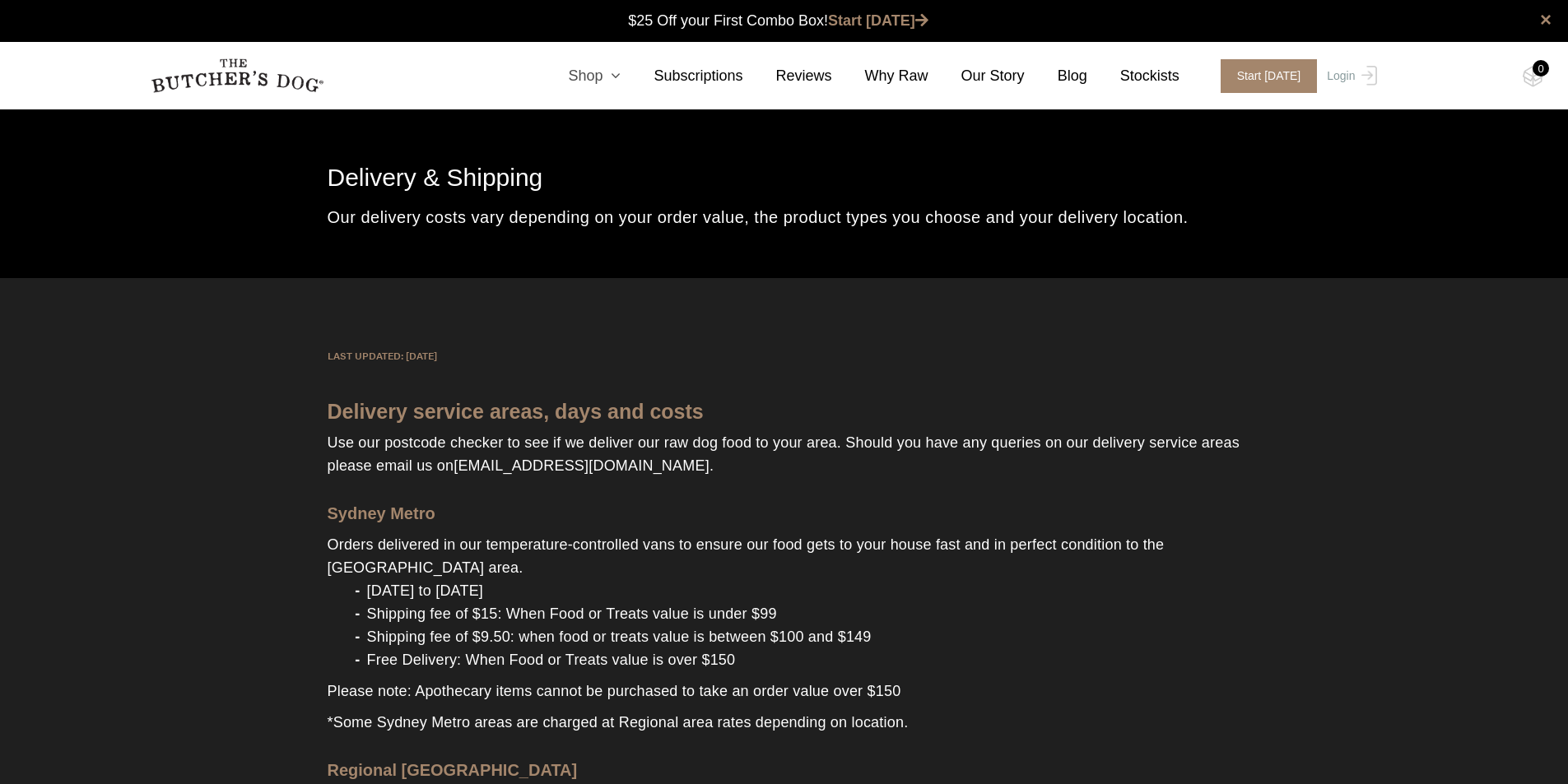
click at [620, 77] on icon at bounding box center [611, 75] width 18 height 14
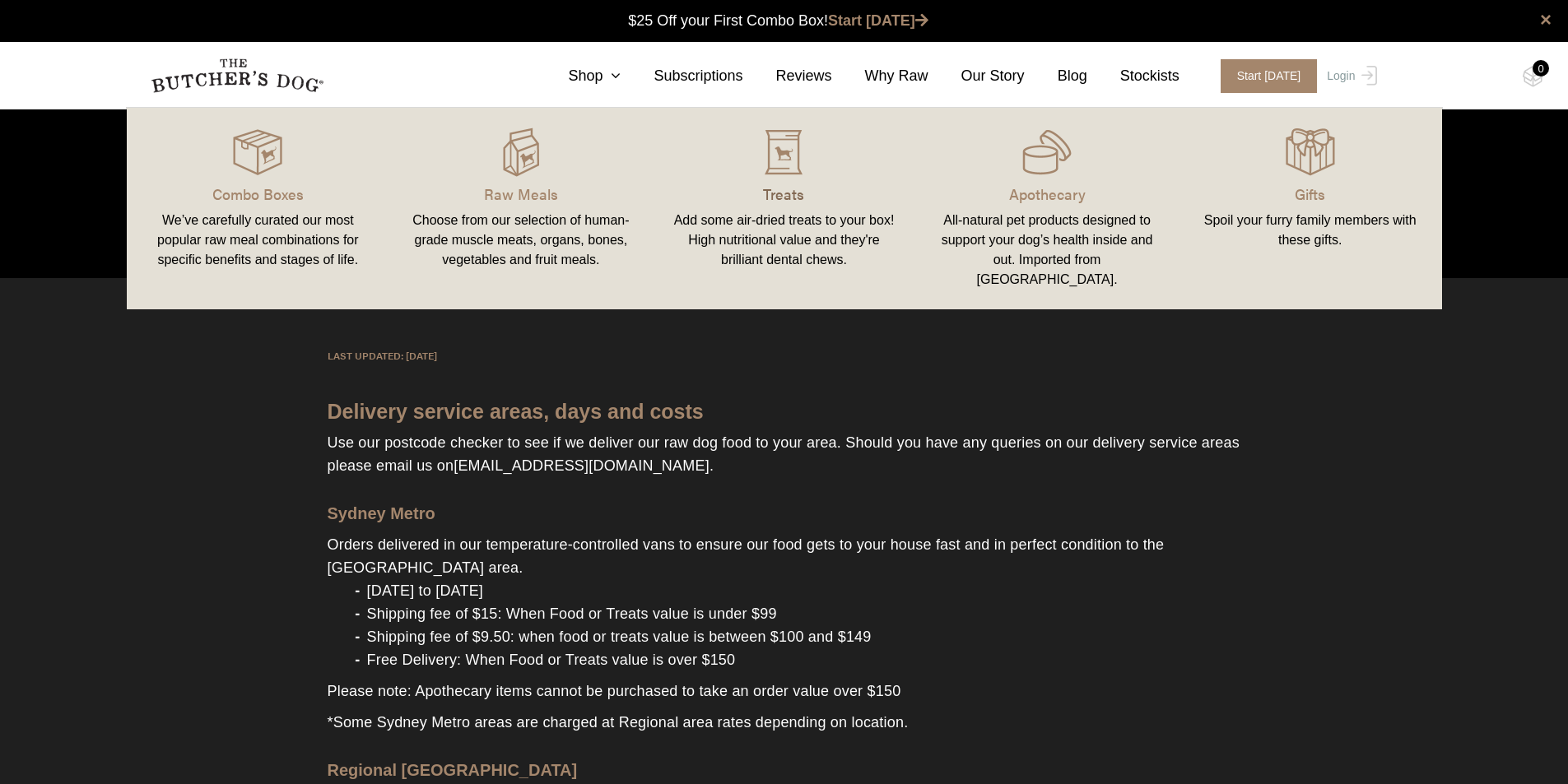
click at [778, 187] on p "Treats" at bounding box center [784, 194] width 224 height 22
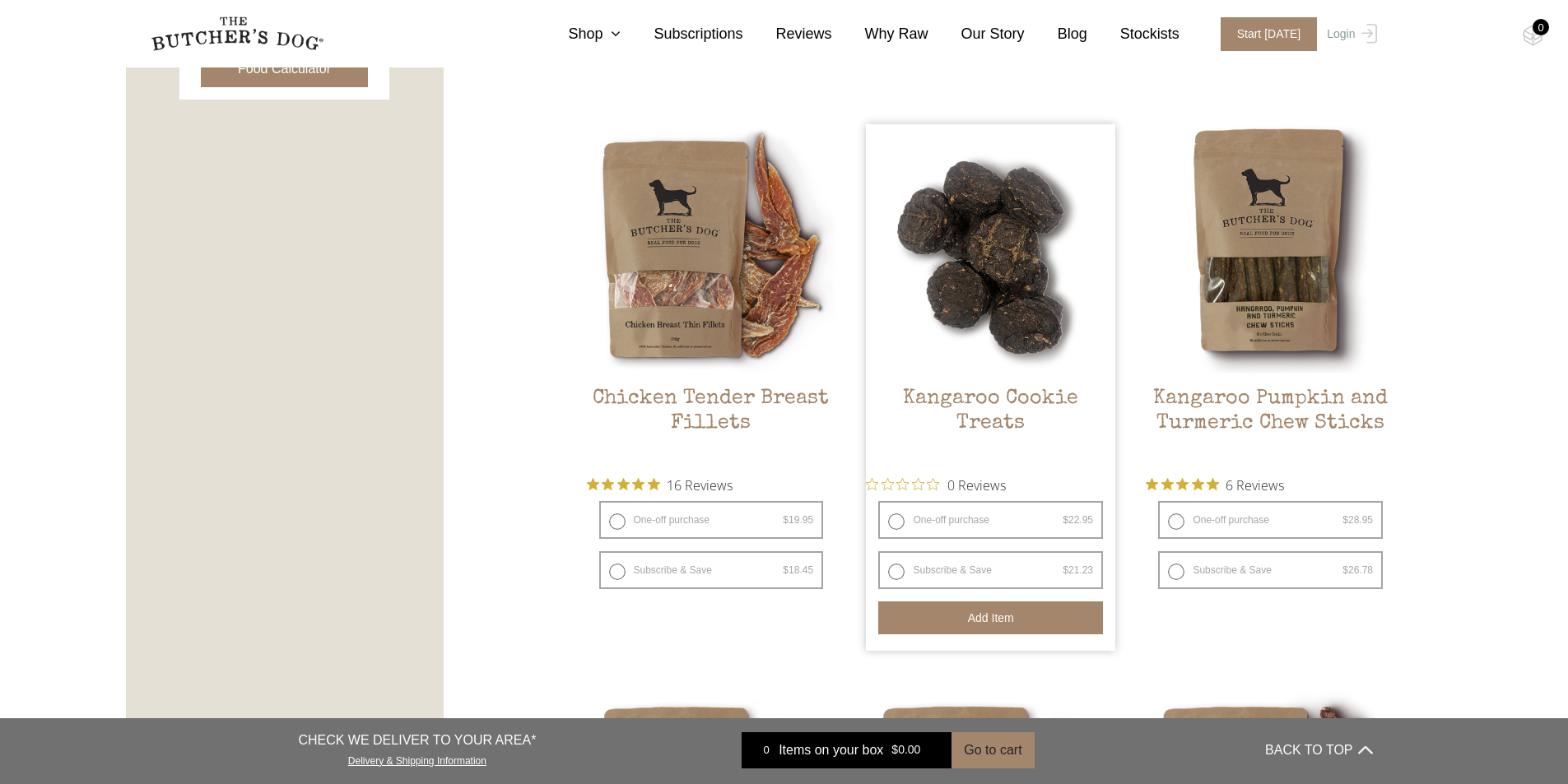
scroll to position [823, 0]
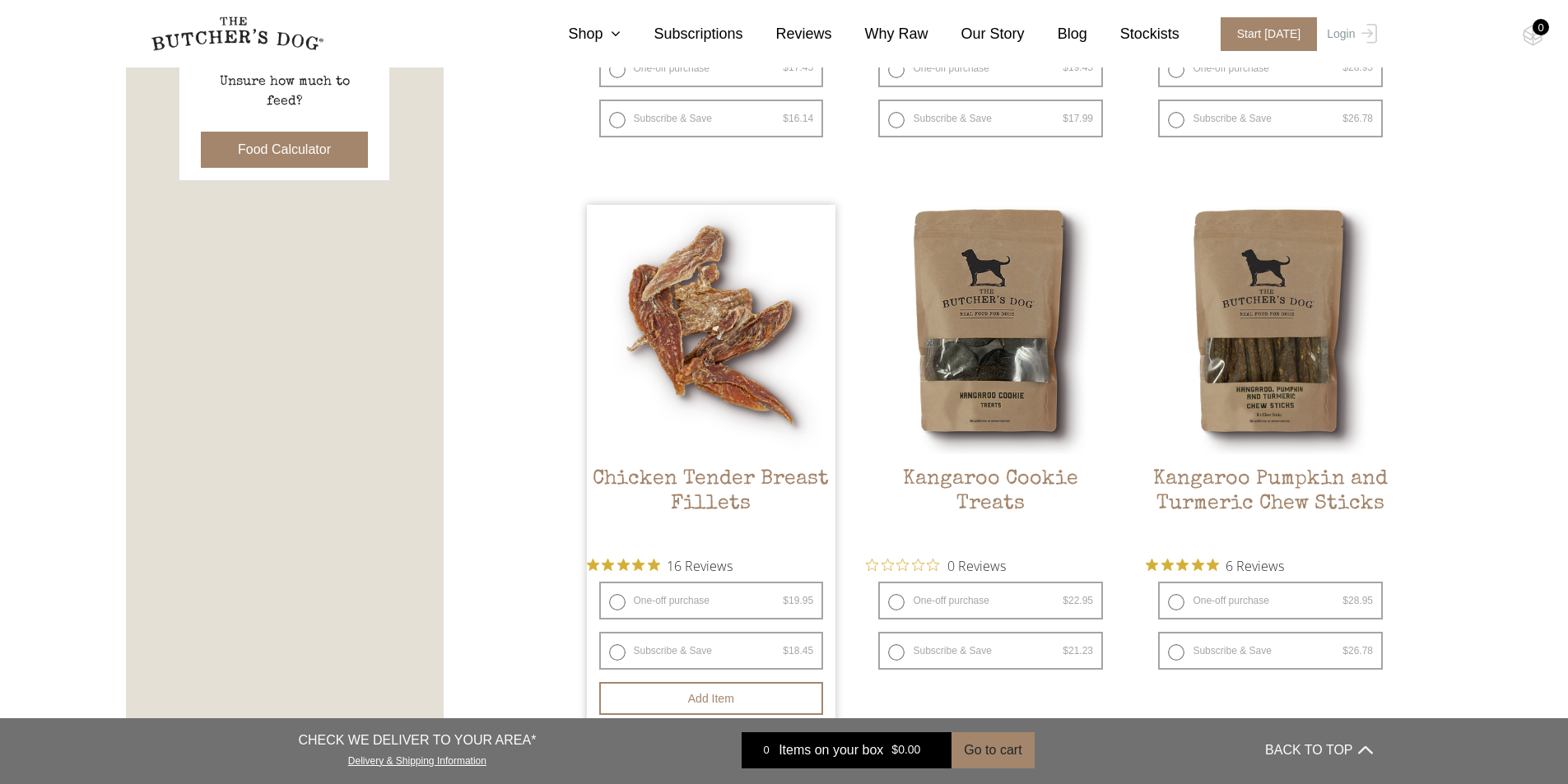
click at [692, 606] on label "One-off purchase $ 19.95 — or subscribe and save 7.5%" at bounding box center [711, 600] width 225 height 38
radio input "true"
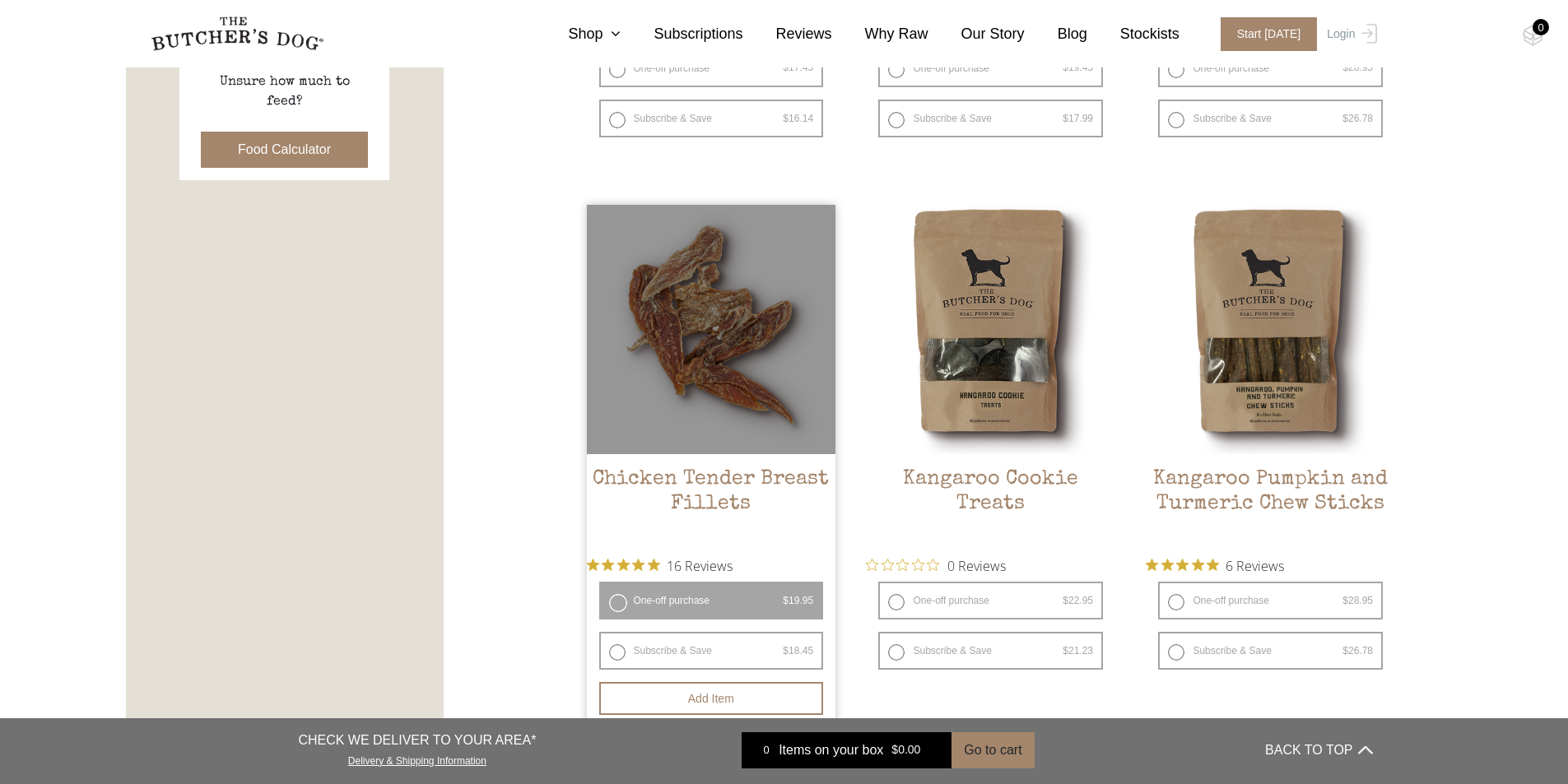
click at [723, 480] on h2 "Chicken Tender Breast Fillets" at bounding box center [711, 505] width 249 height 77
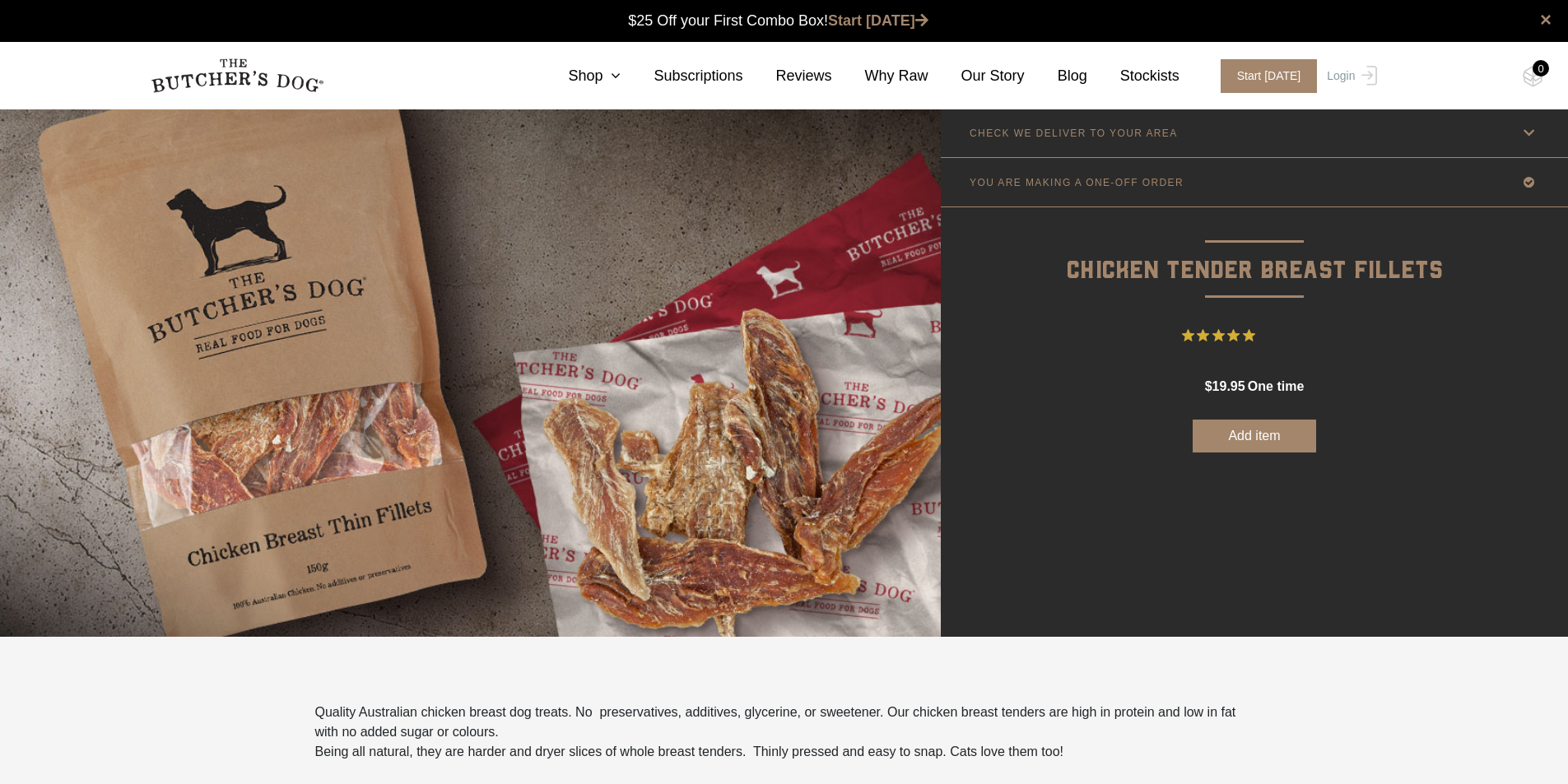
click at [1248, 438] on button "Add item" at bounding box center [1254, 436] width 124 height 33
click at [1542, 76] on img at bounding box center [1532, 76] width 20 height 21
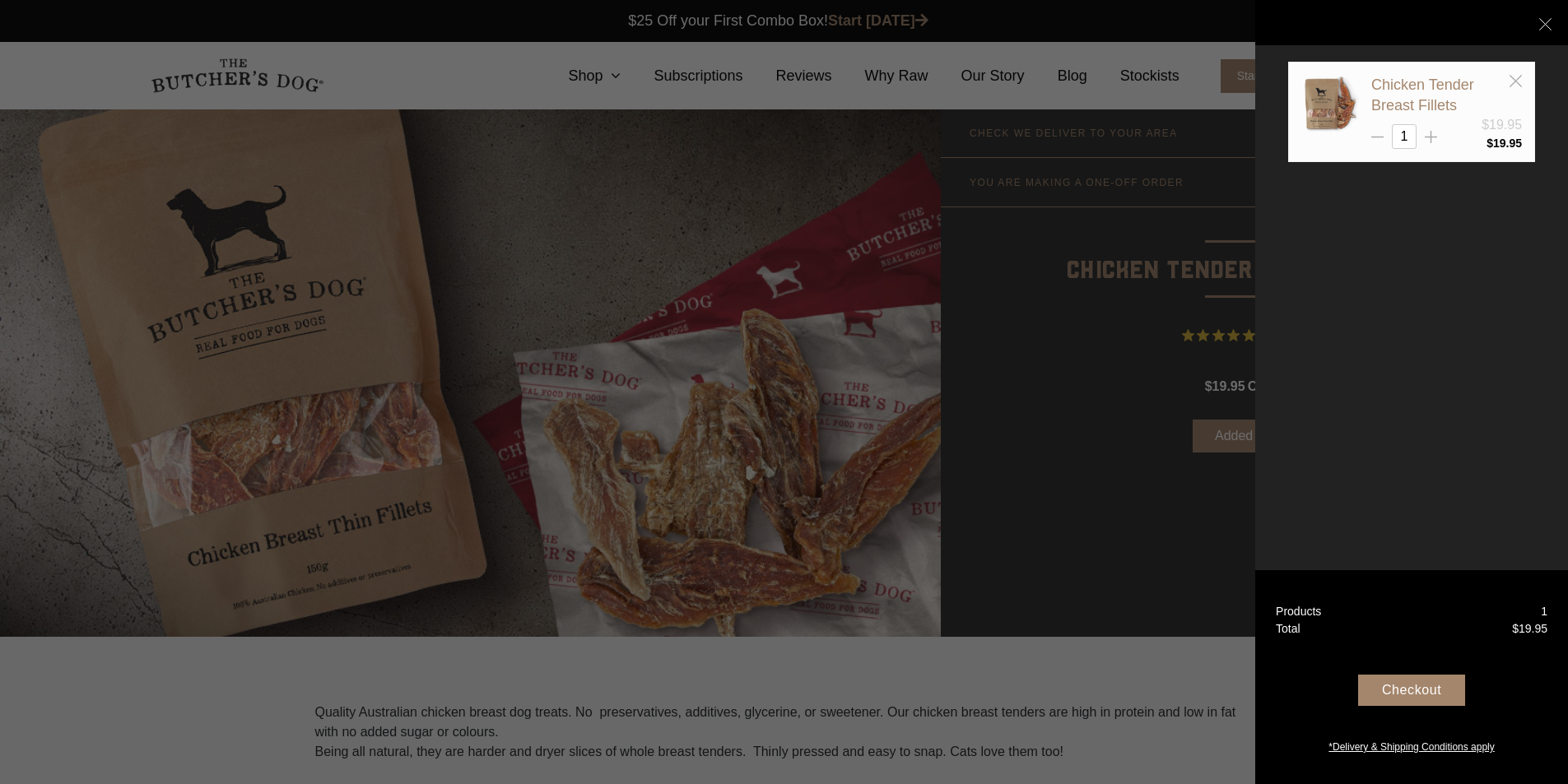
click at [1427, 690] on div "Checkout" at bounding box center [1411, 690] width 107 height 31
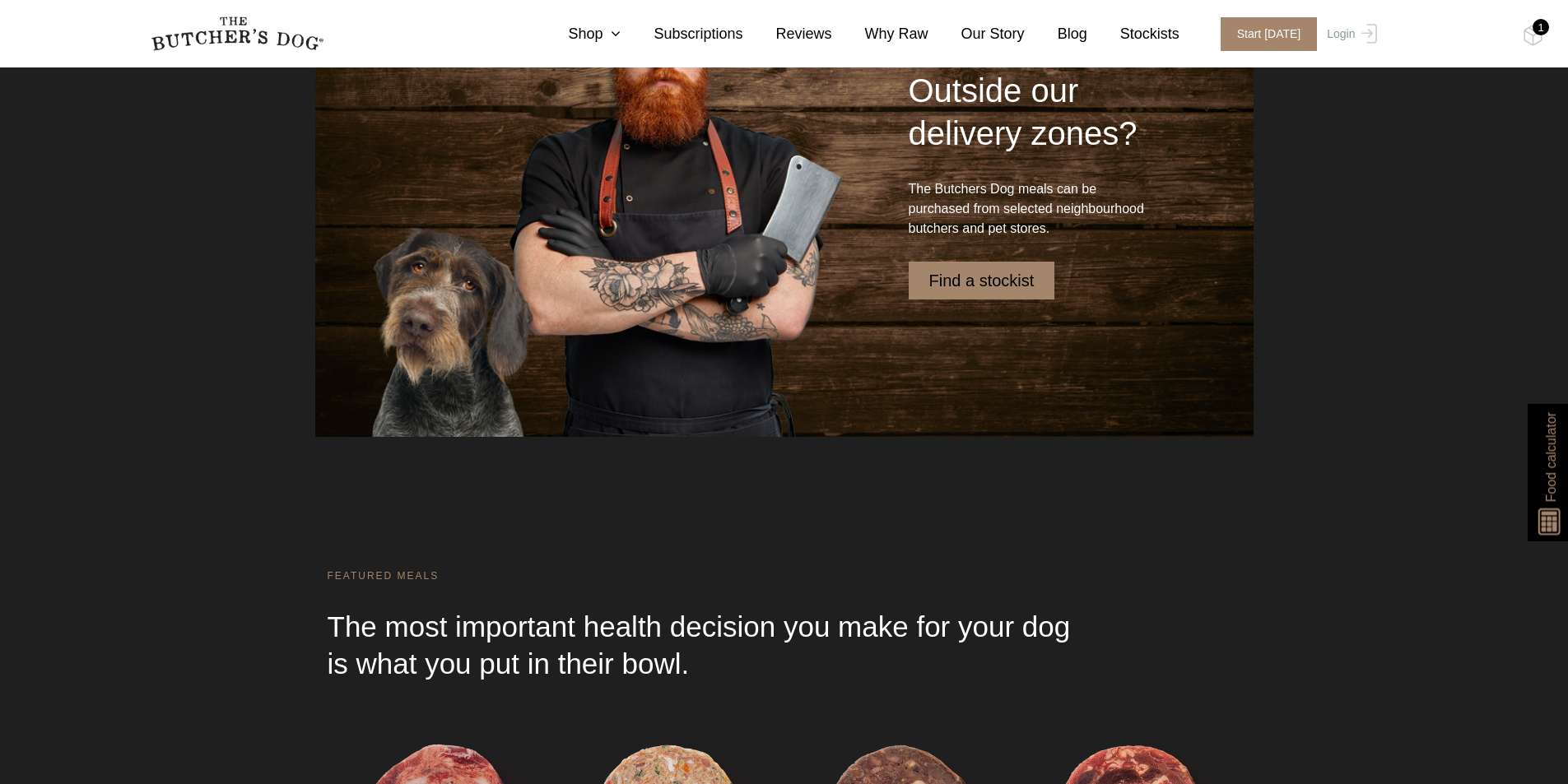
scroll to position [5020, 0]
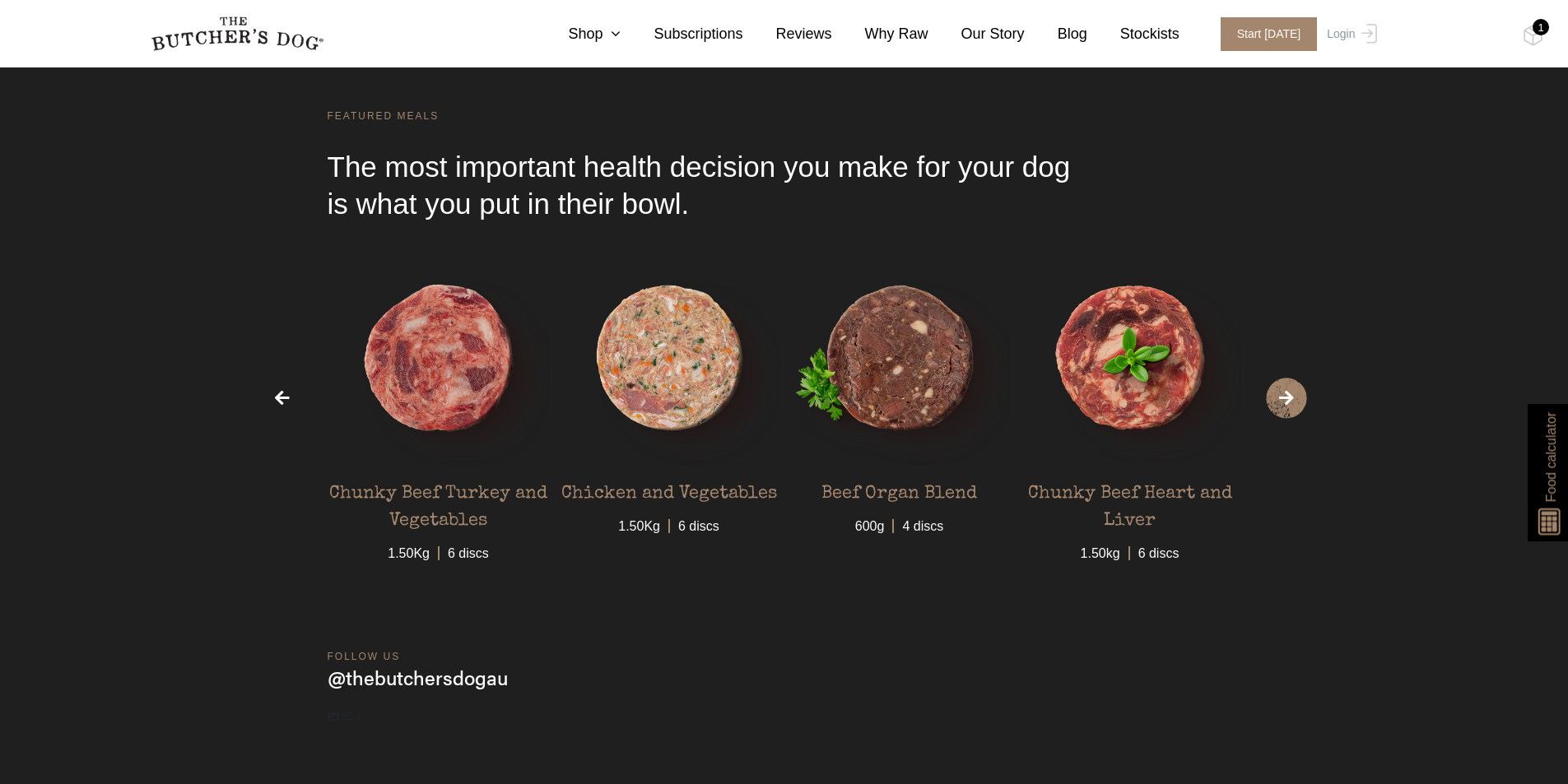
click at [1278, 407] on span "›" at bounding box center [1286, 398] width 42 height 42
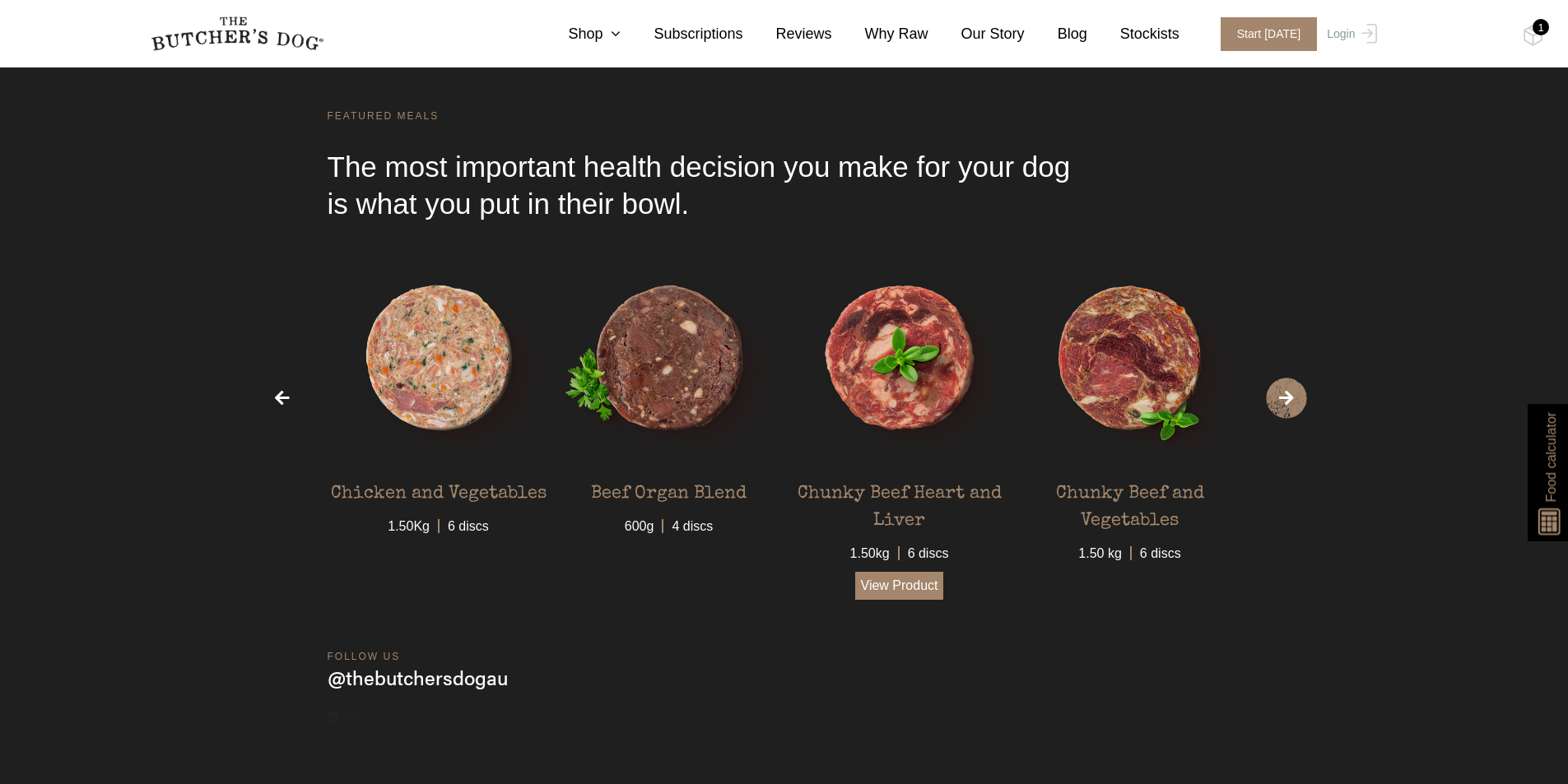
click at [905, 587] on link "View Product" at bounding box center [899, 586] width 89 height 28
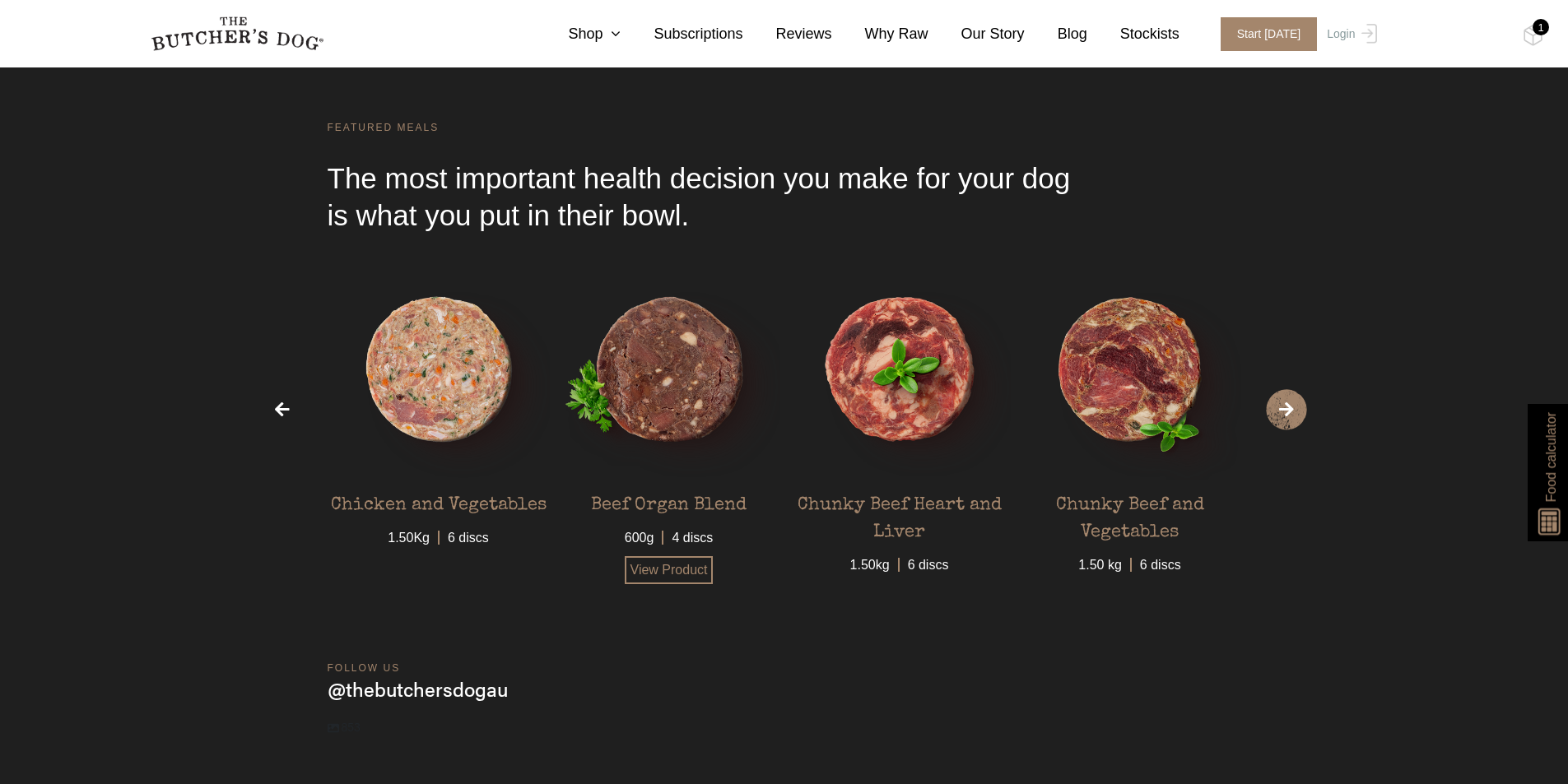
scroll to position [5090, 0]
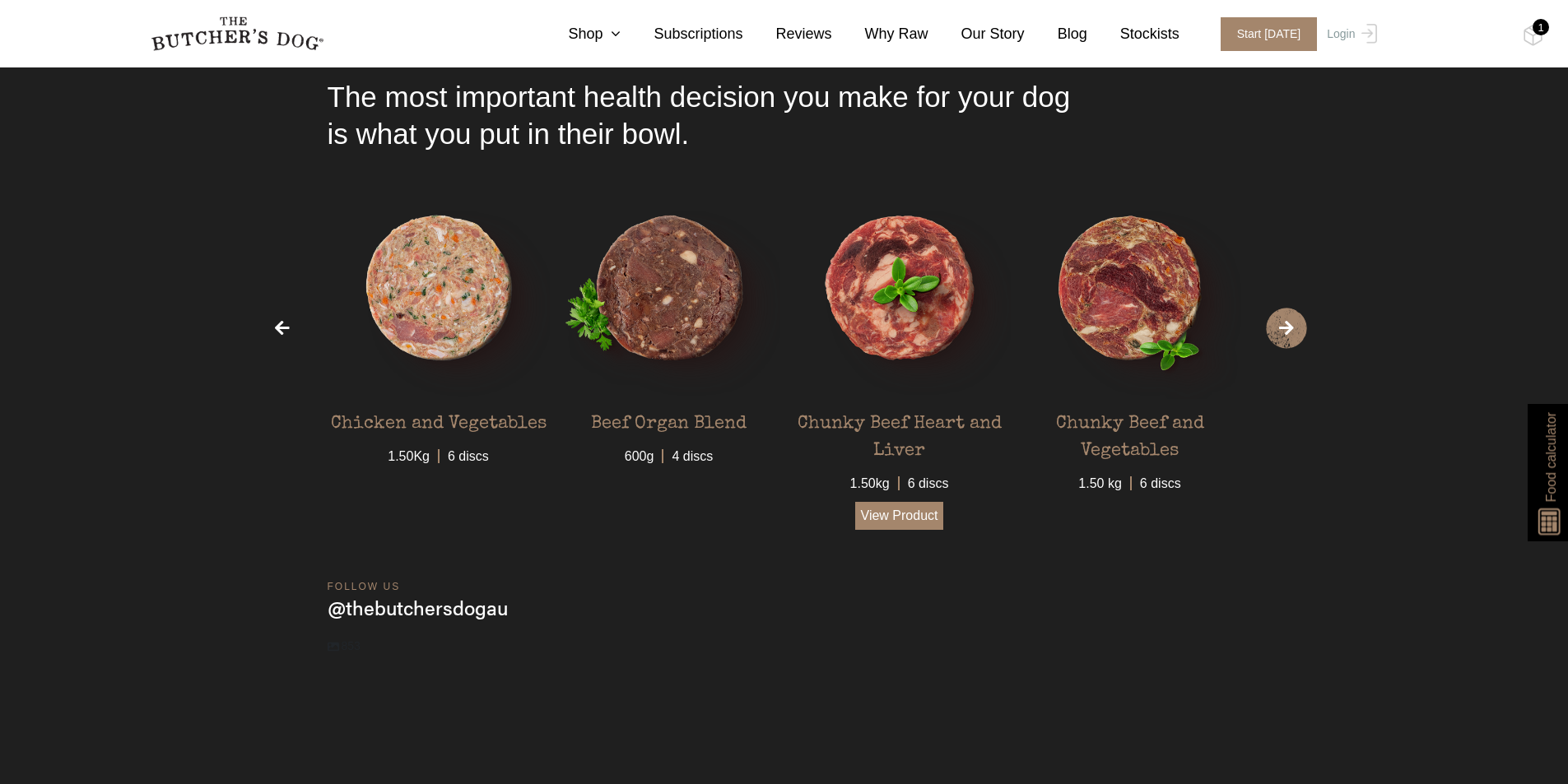
click at [896, 523] on link "View Product" at bounding box center [899, 515] width 89 height 28
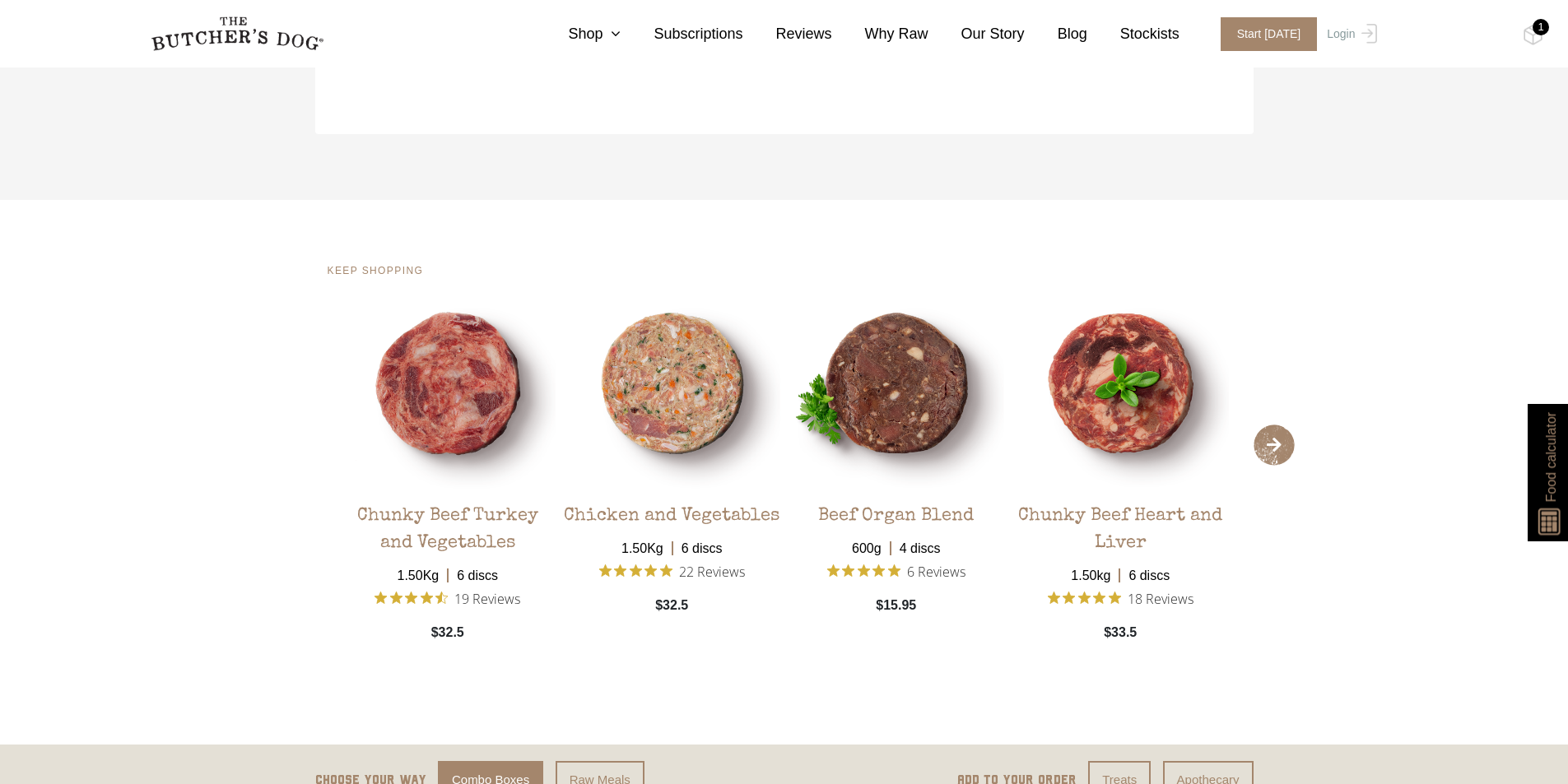
scroll to position [3539, 0]
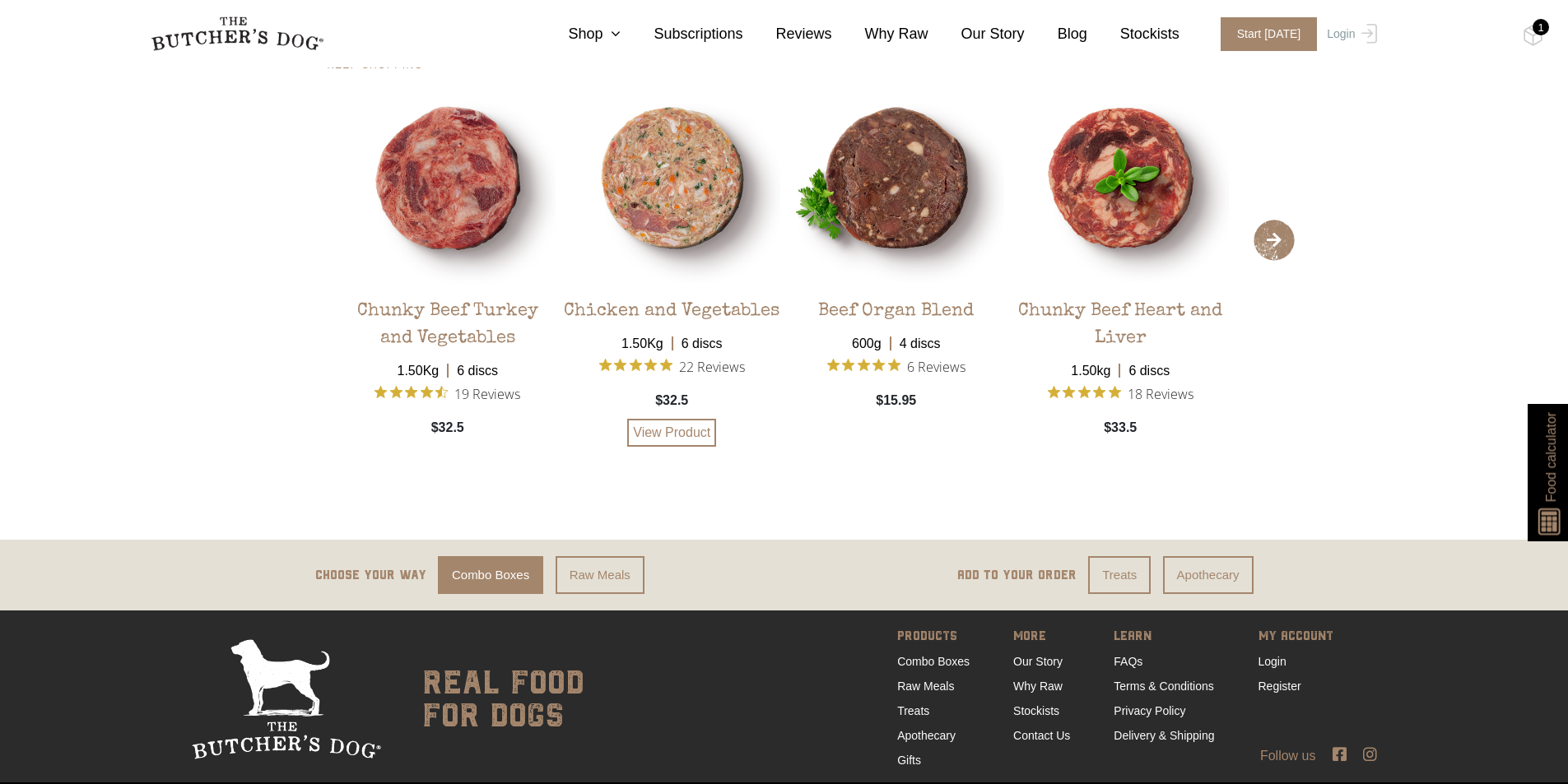
scroll to position [3699, 0]
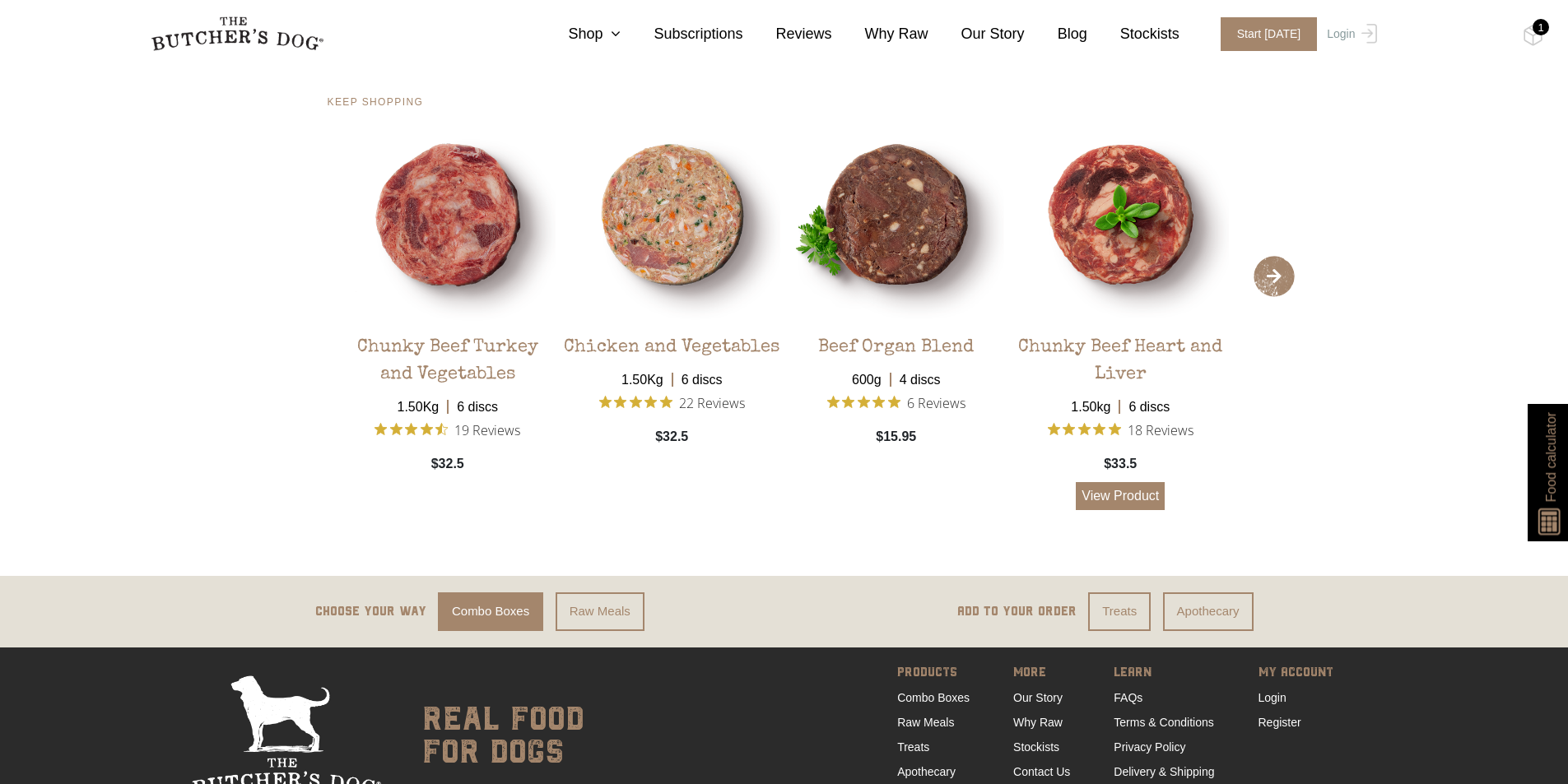
click at [1126, 501] on link "View Product" at bounding box center [1120, 496] width 89 height 28
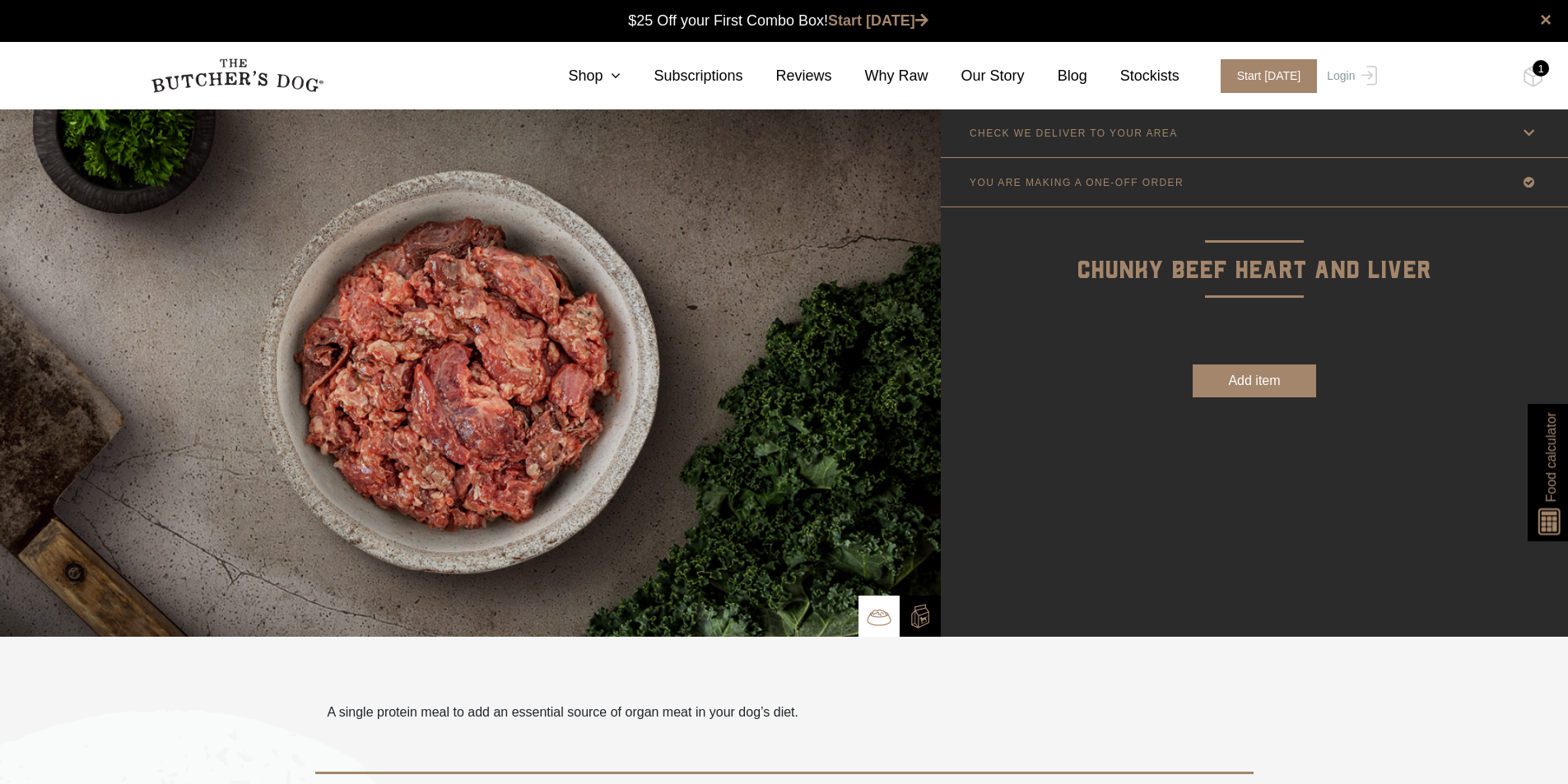
click at [1228, 383] on button "Add item" at bounding box center [1254, 381] width 124 height 33
click at [1530, 75] on img at bounding box center [1532, 76] width 20 height 21
click at [1539, 71] on div "2" at bounding box center [1540, 68] width 16 height 16
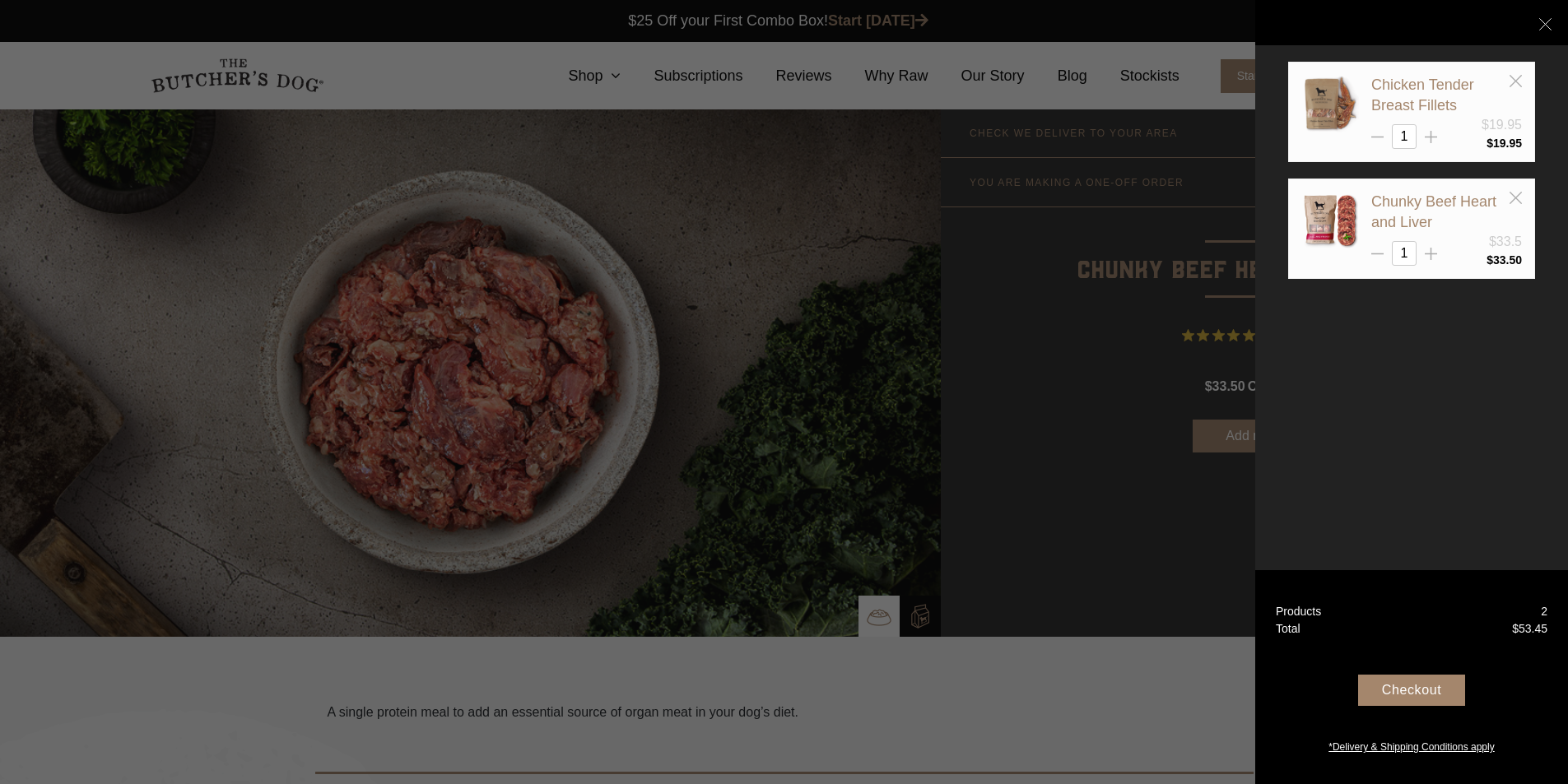
click at [1401, 690] on div "Checkout" at bounding box center [1411, 690] width 107 height 31
